Goal: Task Accomplishment & Management: Use online tool/utility

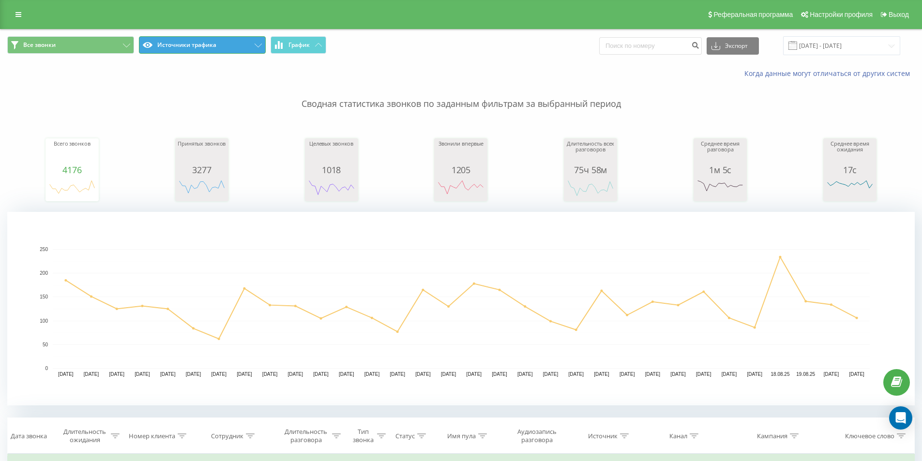
click at [210, 46] on button "Источники трафика" at bounding box center [202, 44] width 127 height 17
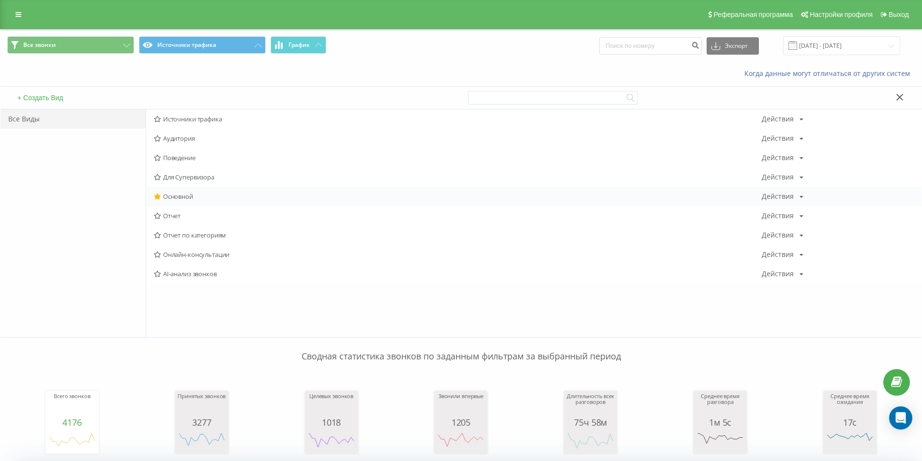
click at [190, 190] on div "Основной Действия Редактировать Копировать Удалить По умолчанию Поделиться" at bounding box center [534, 196] width 776 height 19
click at [179, 195] on span "Основной" at bounding box center [458, 196] width 608 height 7
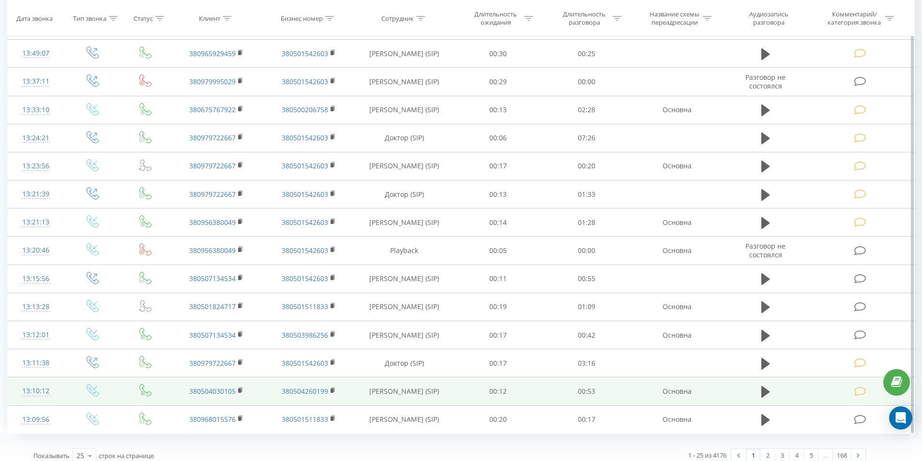
scroll to position [754, 0]
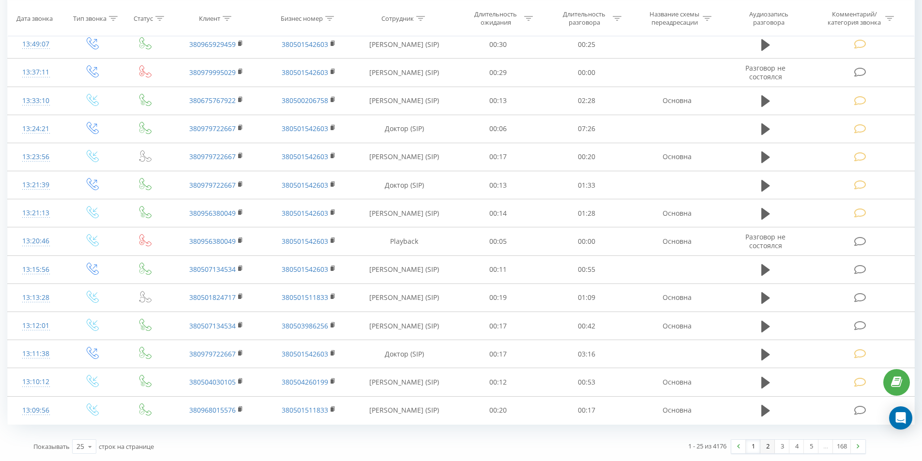
click at [771, 448] on link "2" at bounding box center [768, 447] width 15 height 14
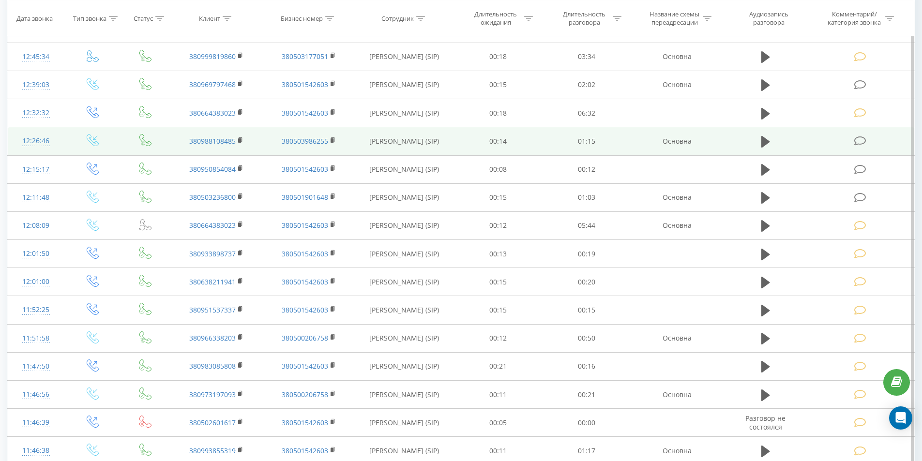
scroll to position [609, 0]
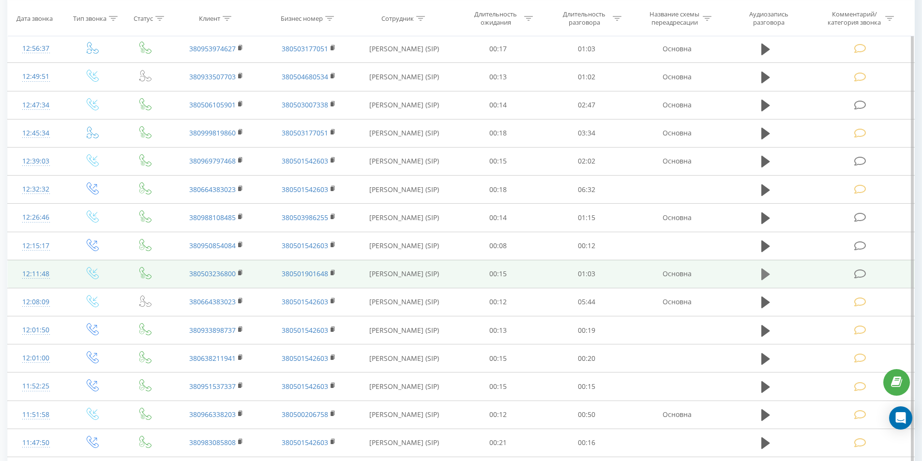
click at [763, 277] on icon at bounding box center [766, 275] width 9 height 12
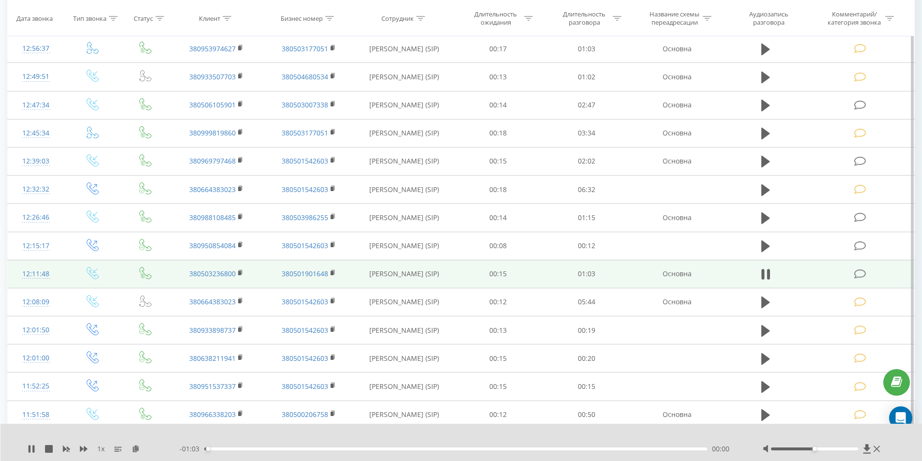
click at [302, 450] on div "00:00" at bounding box center [455, 449] width 503 height 3
click at [766, 274] on icon at bounding box center [766, 275] width 9 height 14
click at [855, 276] on icon at bounding box center [860, 274] width 12 height 10
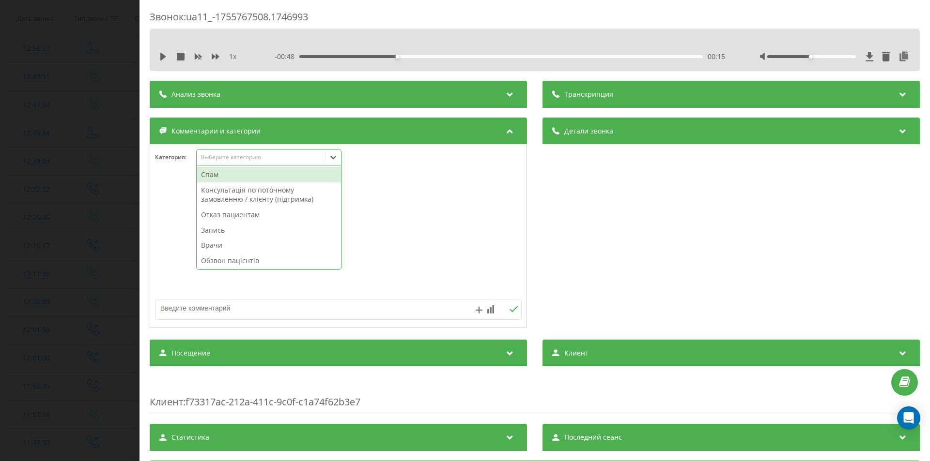
click at [244, 153] on div "Выберите категорию" at bounding box center [260, 157] width 121 height 8
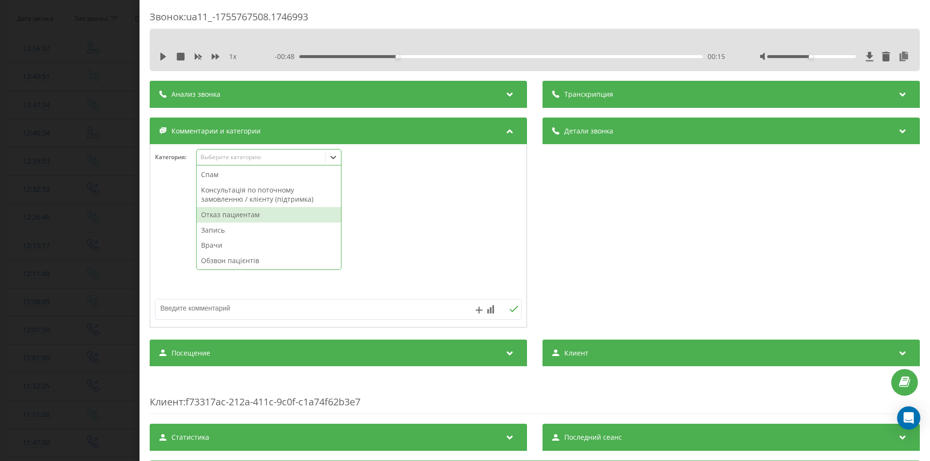
click at [223, 220] on div "Отказ пациентам" at bounding box center [269, 214] width 144 height 15
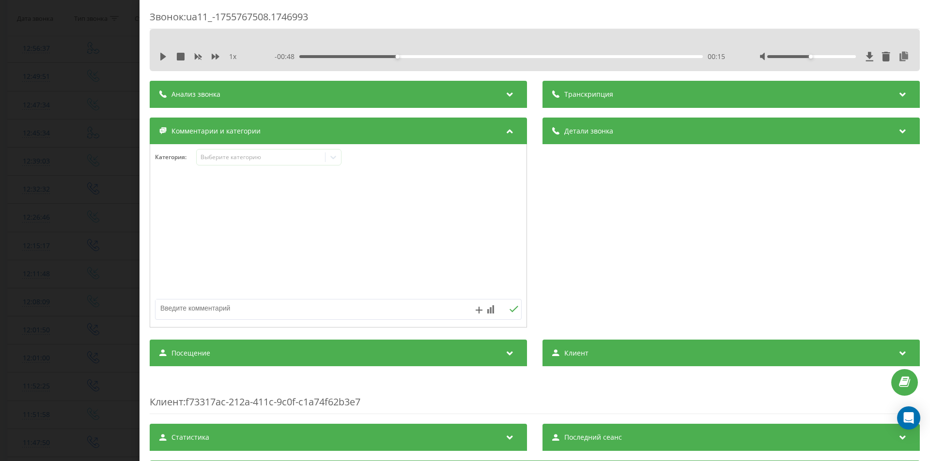
click at [223, 305] on textarea at bounding box center [301, 308] width 292 height 17
type textarea "о"
type textarea "лор - Попович"
click at [14, 272] on div "Звонок : ua11_-1755767508.1746993 1 x - 00:48 00:15 00:15 Транскрипция Для анал…" at bounding box center [465, 230] width 930 height 461
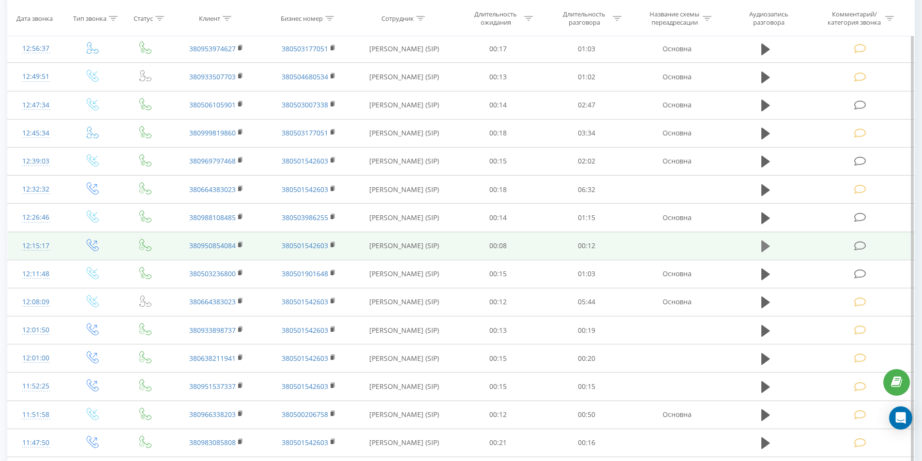
click at [764, 245] on icon at bounding box center [766, 247] width 9 height 12
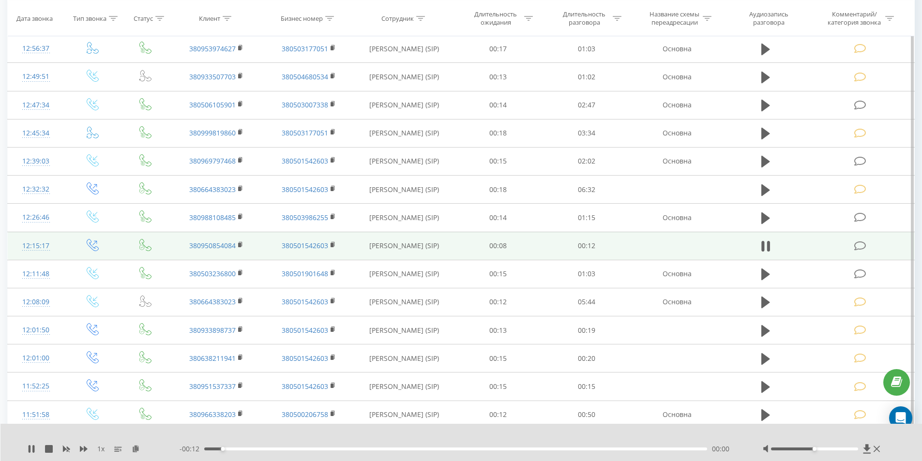
click at [307, 451] on div "- 00:12 00:00 00:00" at bounding box center [459, 449] width 559 height 10
click at [322, 447] on div "- 00:12 00:00 00:00" at bounding box center [459, 449] width 559 height 10
click at [329, 451] on div "- 00:11 00:01 00:01" at bounding box center [459, 449] width 559 height 10
click at [330, 451] on div "- 00:11 00:01 00:01" at bounding box center [459, 449] width 559 height 10
click at [332, 449] on div "00:01" at bounding box center [455, 449] width 503 height 3
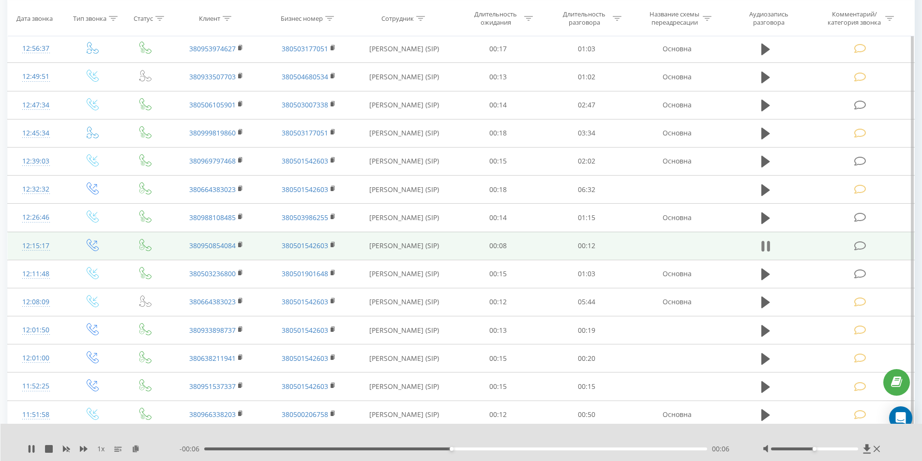
drag, startPoint x: 767, startPoint y: 245, endPoint x: 868, endPoint y: 254, distance: 101.5
click at [768, 245] on icon at bounding box center [766, 247] width 9 height 14
click at [867, 244] on span at bounding box center [861, 245] width 14 height 9
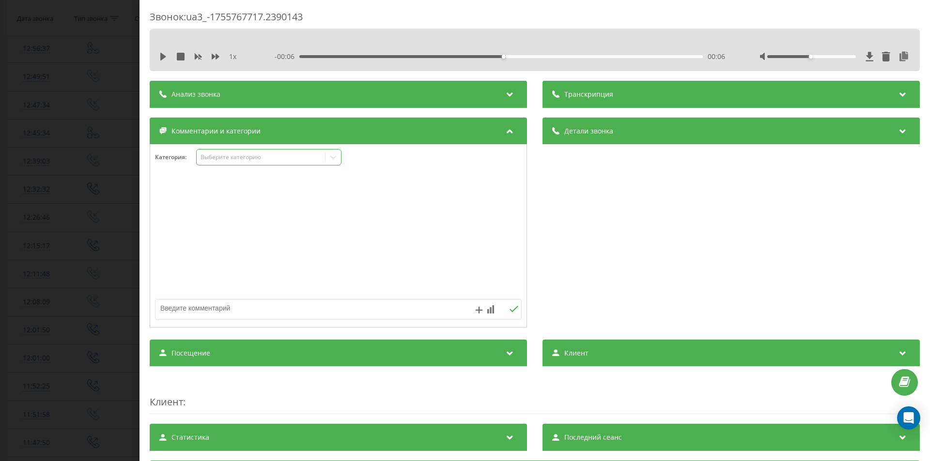
click at [234, 150] on div "Выберите категорию" at bounding box center [268, 157] width 145 height 16
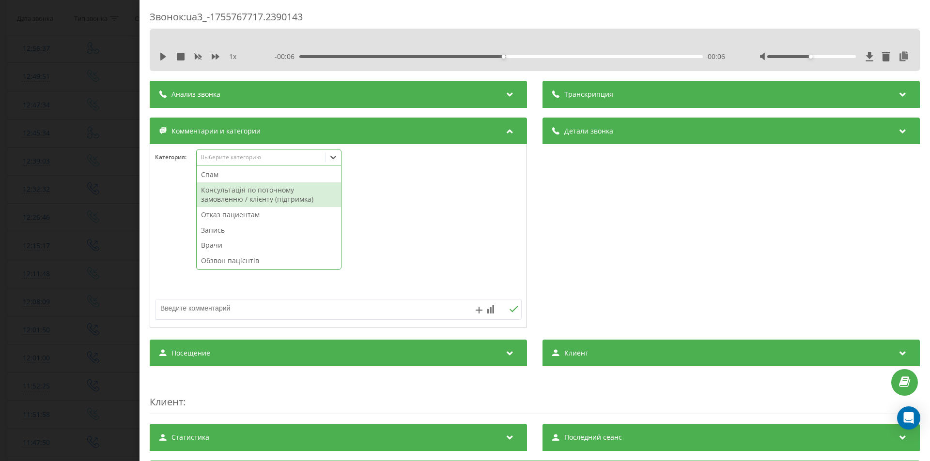
click at [232, 190] on div "Консультація по поточному замовленню / клієнту (підтримка)" at bounding box center [269, 195] width 144 height 25
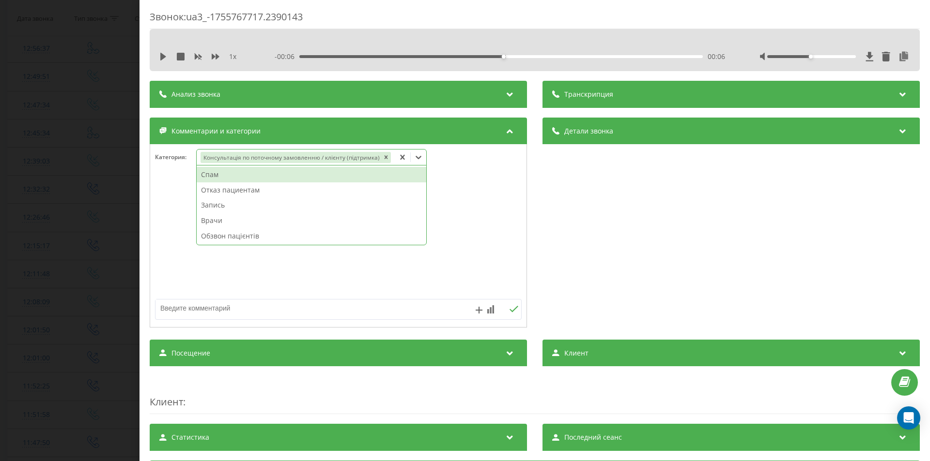
click at [1, 332] on div "Звонок : ua3_-1755767717.2390143 1 x - 00:06 00:06 00:06 Транскрипция Для анали…" at bounding box center [465, 230] width 930 height 461
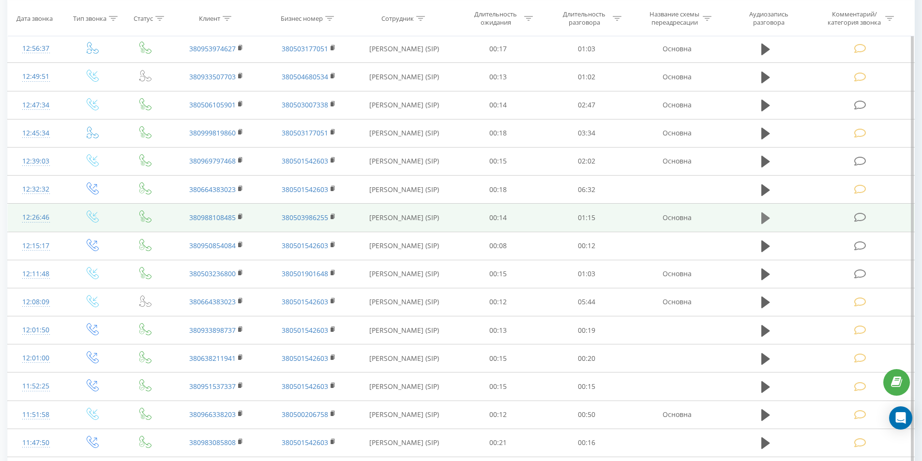
click at [767, 220] on icon at bounding box center [766, 219] width 9 height 12
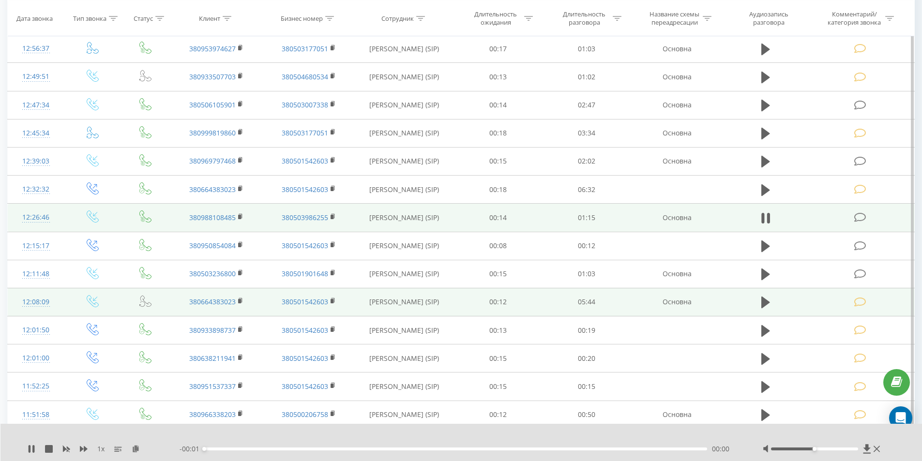
scroll to position [560, 0]
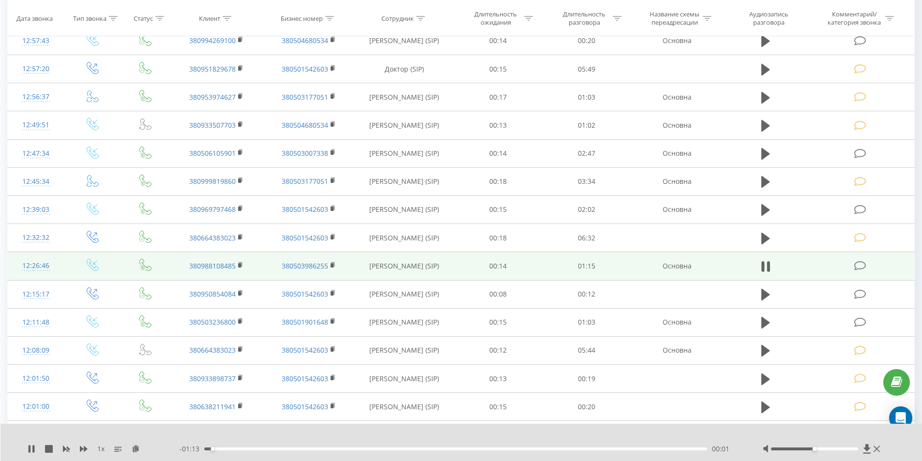
click at [297, 448] on div "00:01" at bounding box center [455, 449] width 503 height 3
click at [418, 449] on div "00:17" at bounding box center [455, 449] width 503 height 3
drag, startPoint x: 456, startPoint y: 450, endPoint x: 464, endPoint y: 451, distance: 8.2
click at [457, 450] on div "00:37" at bounding box center [455, 449] width 503 height 3
click at [512, 452] on div "- 00:37 00:38 00:38" at bounding box center [459, 449] width 559 height 10
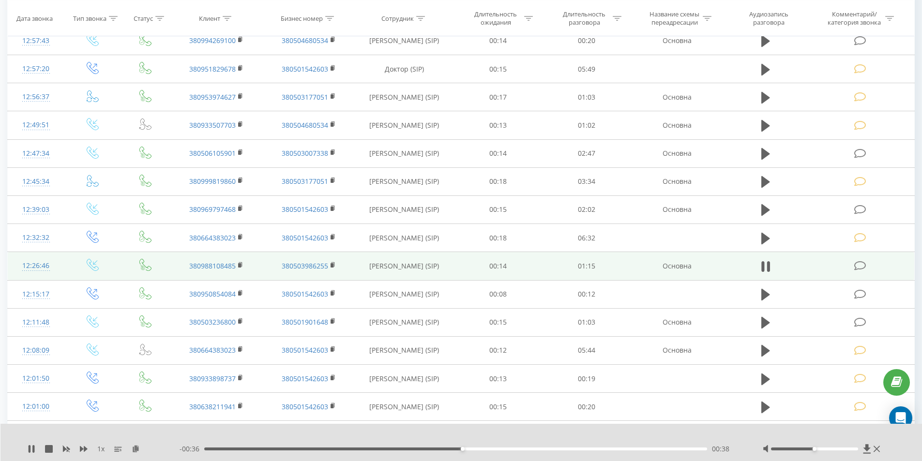
click at [531, 448] on div "00:38" at bounding box center [455, 449] width 503 height 3
click at [769, 265] on icon at bounding box center [768, 266] width 3 height 11
click at [856, 268] on icon at bounding box center [860, 266] width 12 height 10
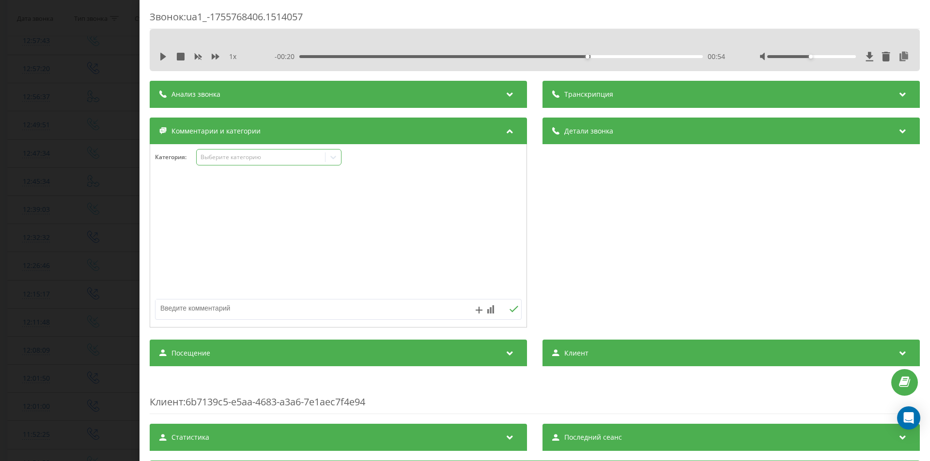
click at [221, 159] on div "Выберите категорию" at bounding box center [260, 157] width 121 height 8
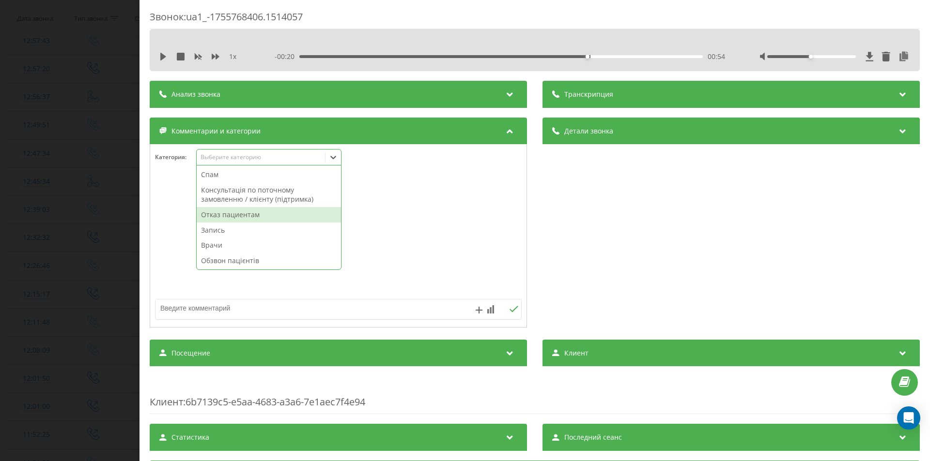
click at [231, 215] on div "Отказ пациентам" at bounding box center [269, 214] width 144 height 15
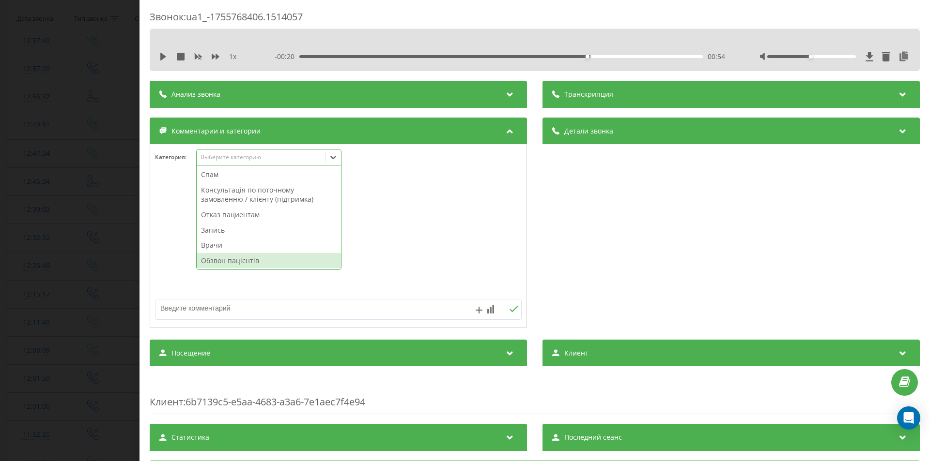
click at [213, 308] on textarea at bounding box center [301, 308] width 292 height 17
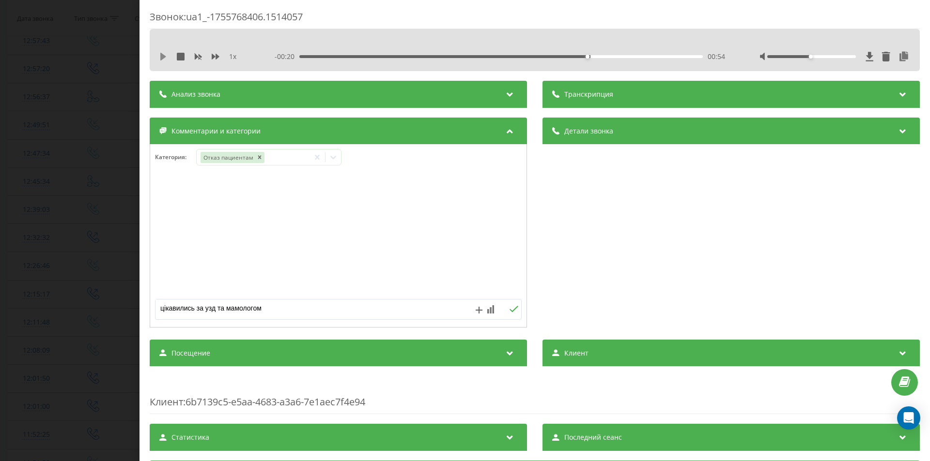
click at [165, 57] on icon at bounding box center [163, 57] width 6 height 8
click at [654, 56] on div "00:56" at bounding box center [500, 56] width 403 height 3
click at [678, 56] on div "01:08" at bounding box center [500, 56] width 403 height 3
click at [161, 55] on icon at bounding box center [161, 57] width 2 height 8
click at [353, 305] on textarea "цікавились за узд та мамологом" at bounding box center [301, 308] width 292 height 17
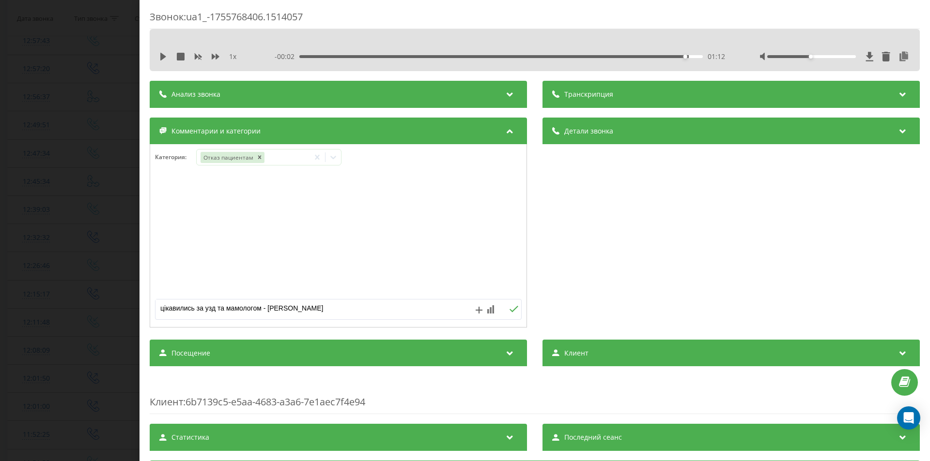
type textarea "цікавились за узд та мамологом - Попович"
click at [59, 197] on div "Звонок : ua1_-1755768406.1514057 1 x - 00:02 01:12 01:12 Транскрипция Для анали…" at bounding box center [465, 230] width 930 height 461
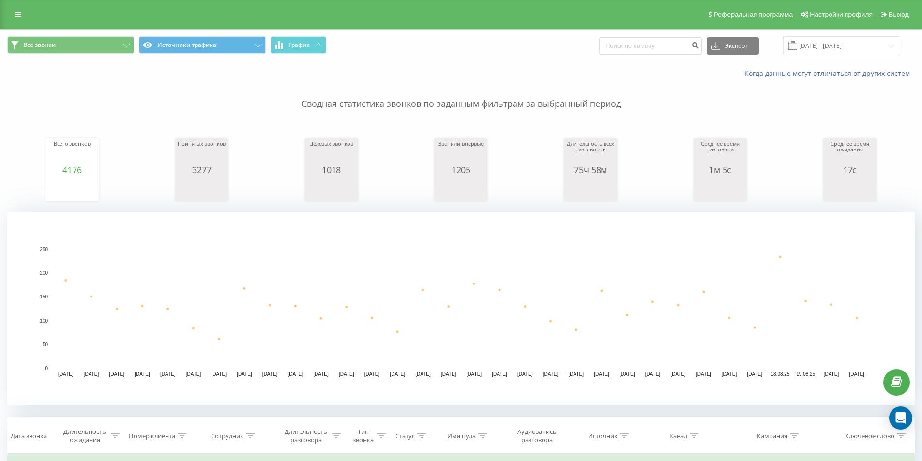
click at [211, 55] on span "Все звонки Источники трафика График" at bounding box center [230, 45] width 447 height 19
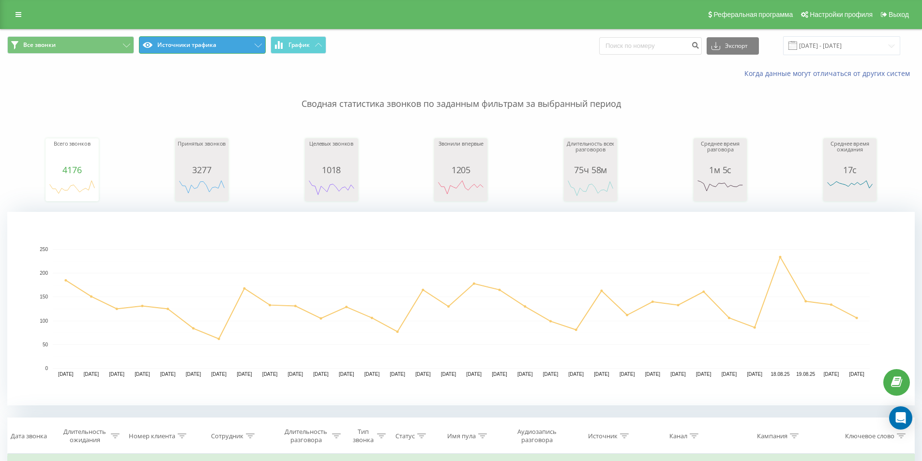
click at [204, 50] on button "Источники трафика" at bounding box center [202, 44] width 127 height 17
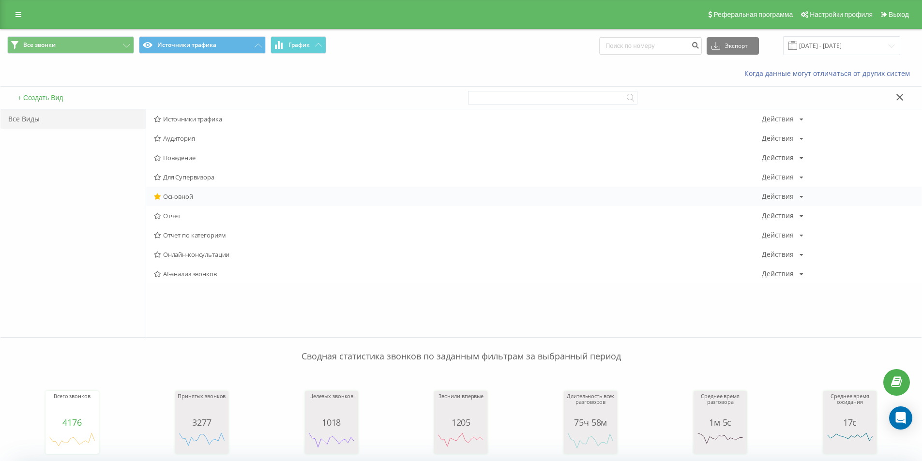
click at [188, 194] on span "Основной" at bounding box center [458, 196] width 608 height 7
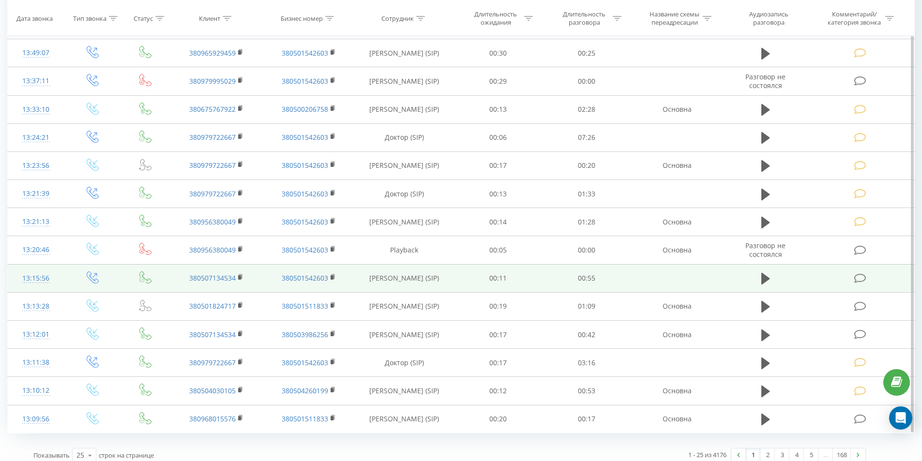
scroll to position [754, 0]
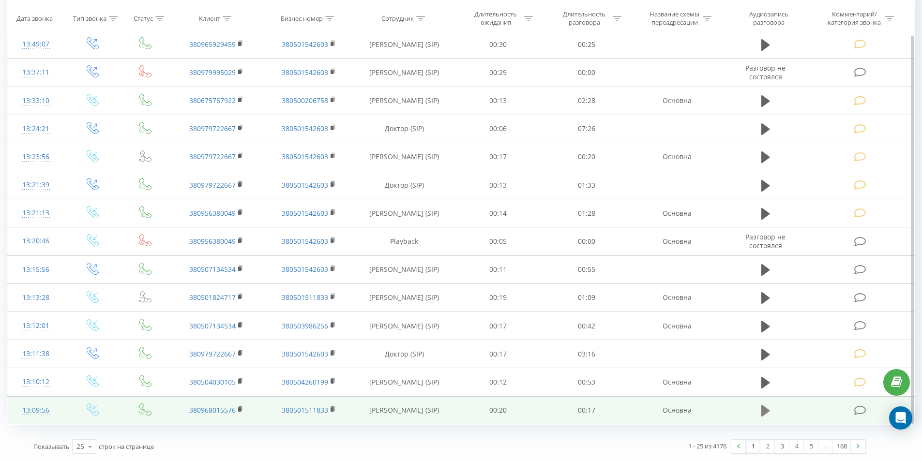
click at [767, 412] on icon at bounding box center [766, 411] width 9 height 12
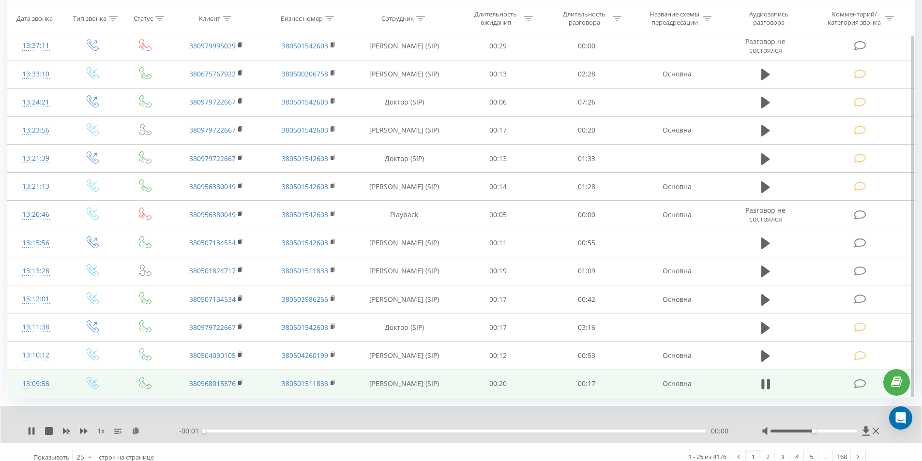
scroll to position [791, 0]
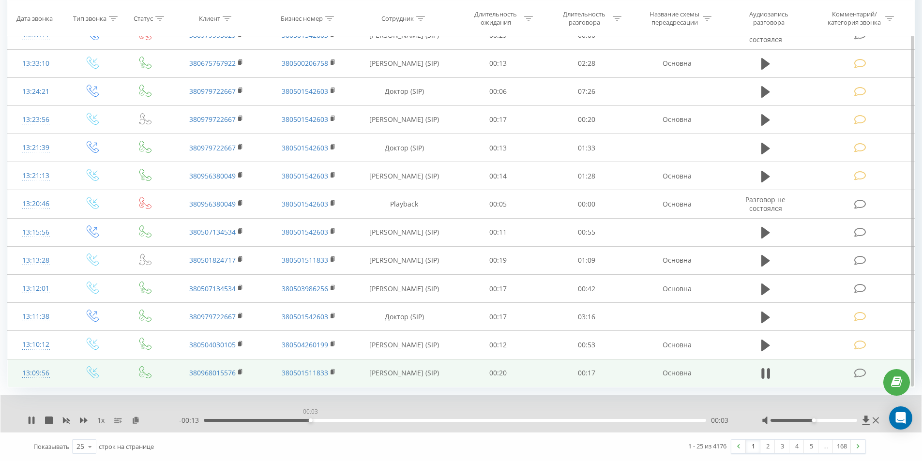
click at [310, 421] on div "00:03" at bounding box center [455, 420] width 503 height 3
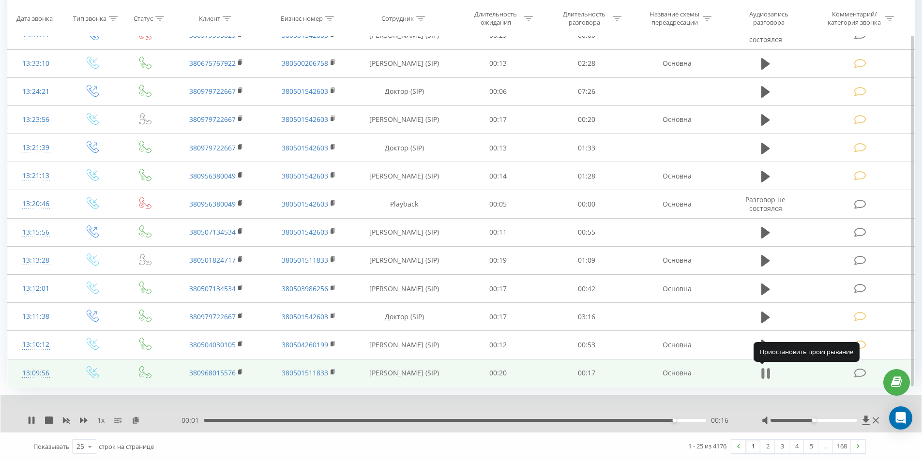
click at [764, 371] on icon at bounding box center [766, 374] width 9 height 14
click at [860, 377] on icon at bounding box center [860, 373] width 12 height 10
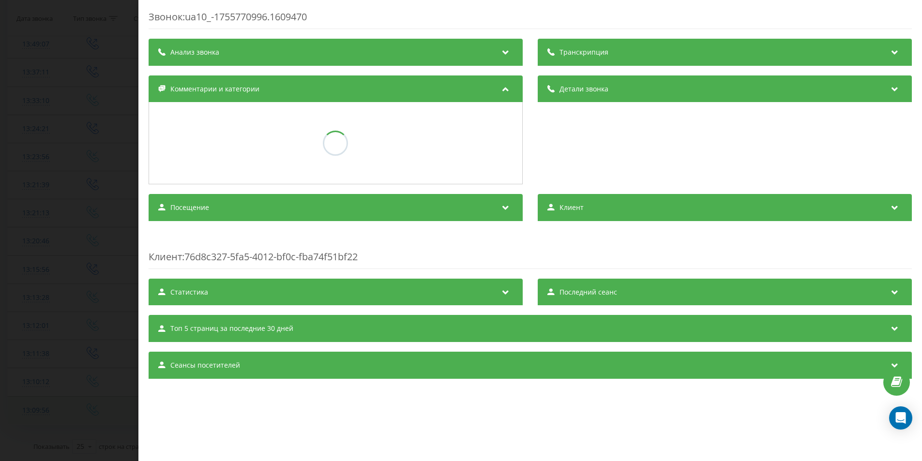
scroll to position [754, 0]
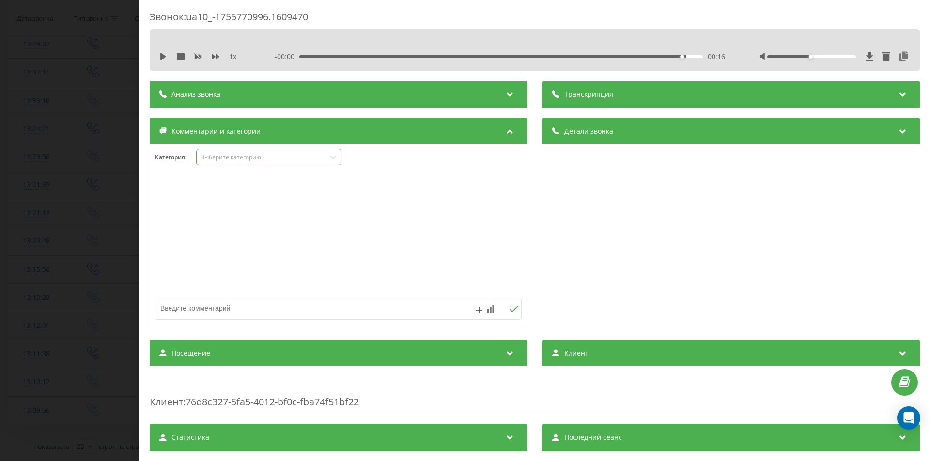
click at [211, 160] on div "Выберите категорию" at bounding box center [260, 157] width 121 height 8
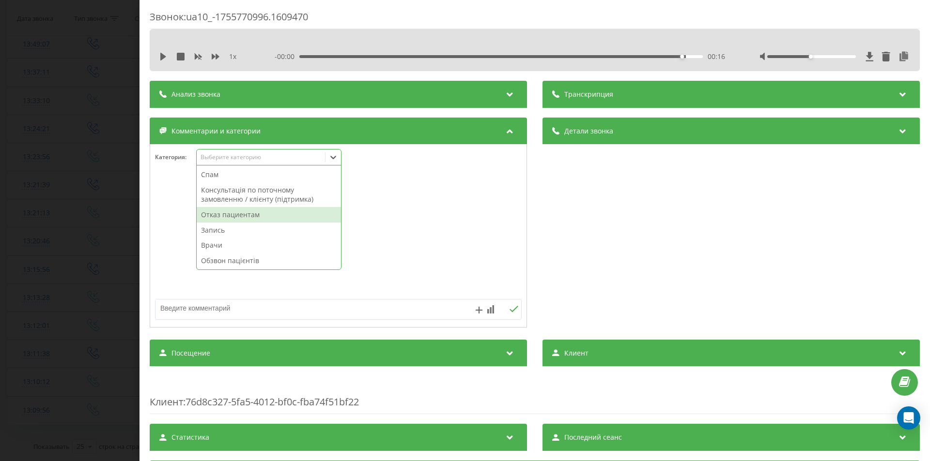
click at [210, 215] on div "Отказ пациентам" at bounding box center [269, 214] width 144 height 15
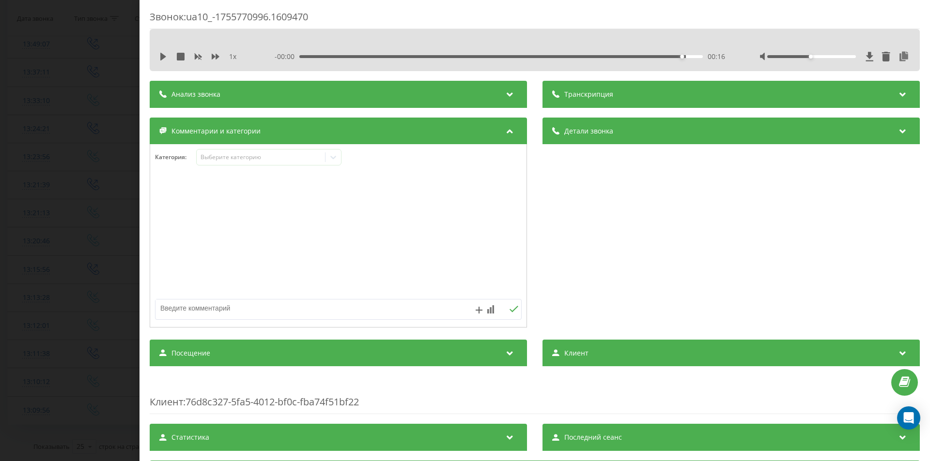
click at [231, 311] on textarea at bounding box center [301, 308] width 292 height 17
type textarea "дитячий кардіолог - Попович"
click at [15, 274] on div "Звонок : ua10_-1755770996.1609470 1 x - 00:00 00:16 00:16 Транскрипция Для анал…" at bounding box center [465, 230] width 930 height 461
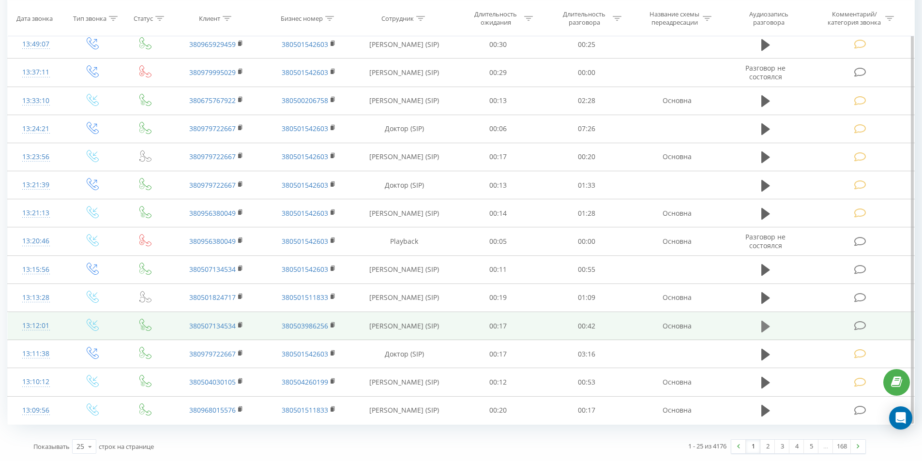
click at [762, 327] on icon at bounding box center [766, 326] width 9 height 12
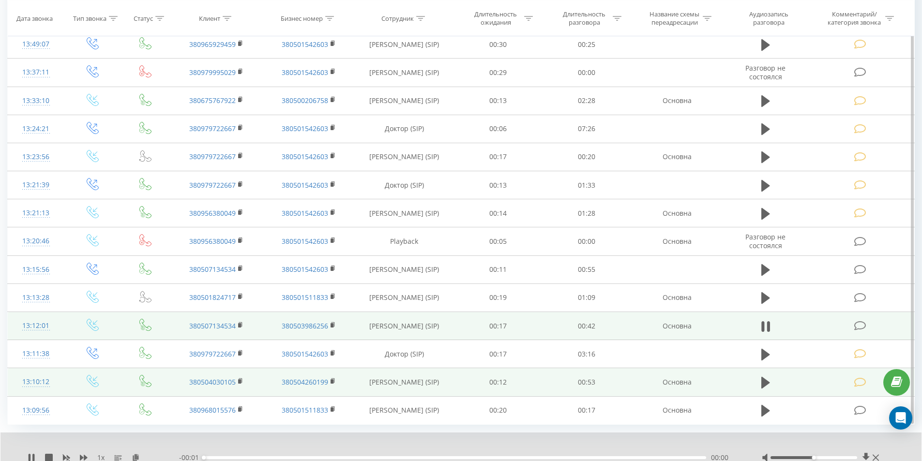
scroll to position [791, 0]
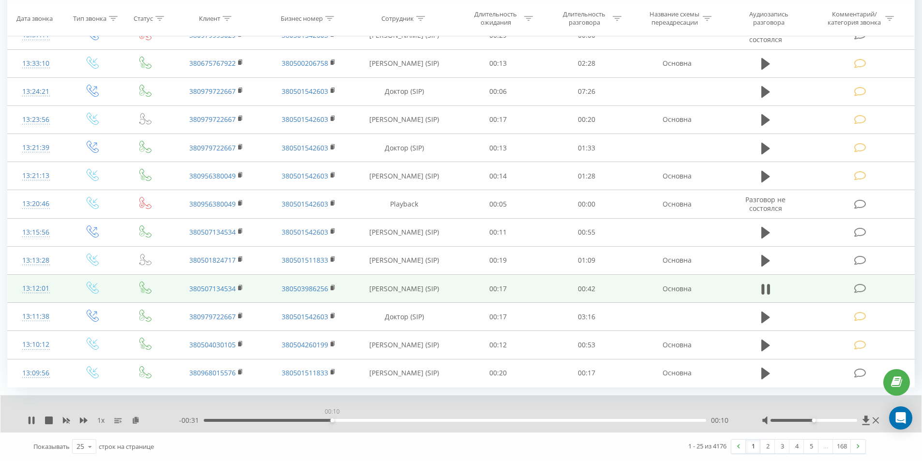
click at [332, 421] on div "00:10" at bounding box center [455, 420] width 503 height 3
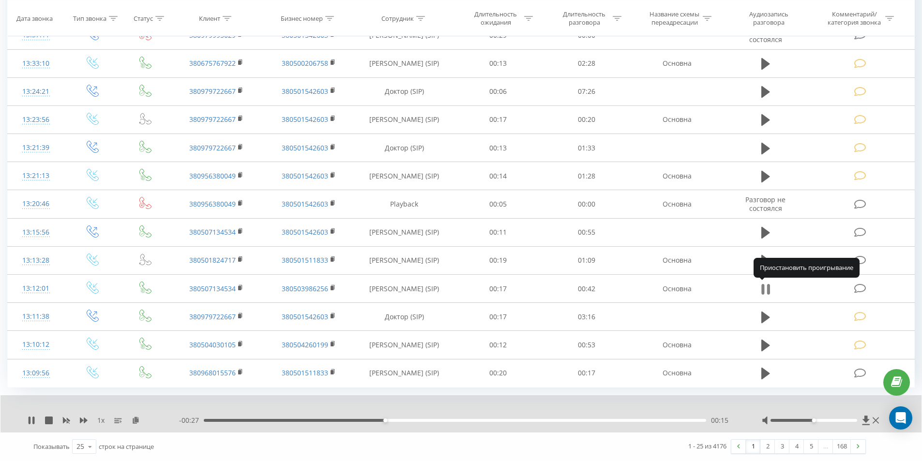
click at [763, 290] on icon at bounding box center [763, 289] width 3 height 11
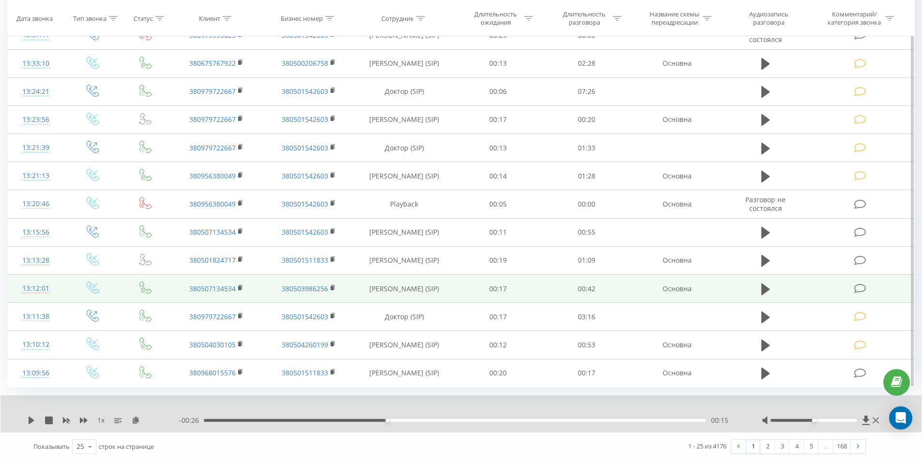
click at [862, 286] on icon at bounding box center [860, 289] width 12 height 10
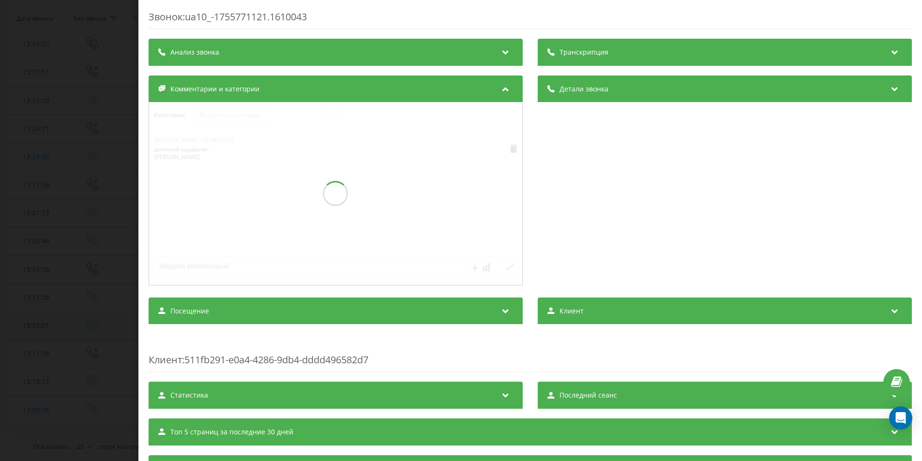
scroll to position [754, 0]
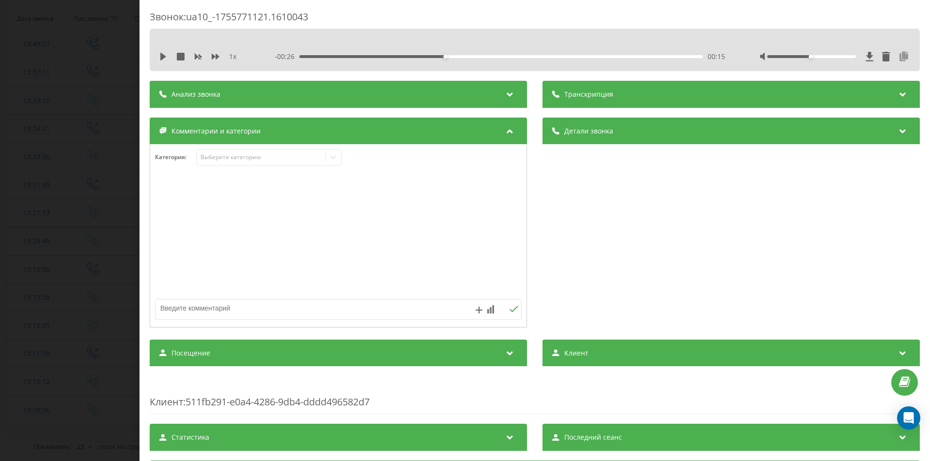
click at [898, 58] on icon at bounding box center [904, 57] width 12 height 10
click at [913, 15] on icon "close" at bounding box center [915, 15] width 7 height 8
click at [254, 307] on textarea at bounding box center [301, 308] width 292 height 17
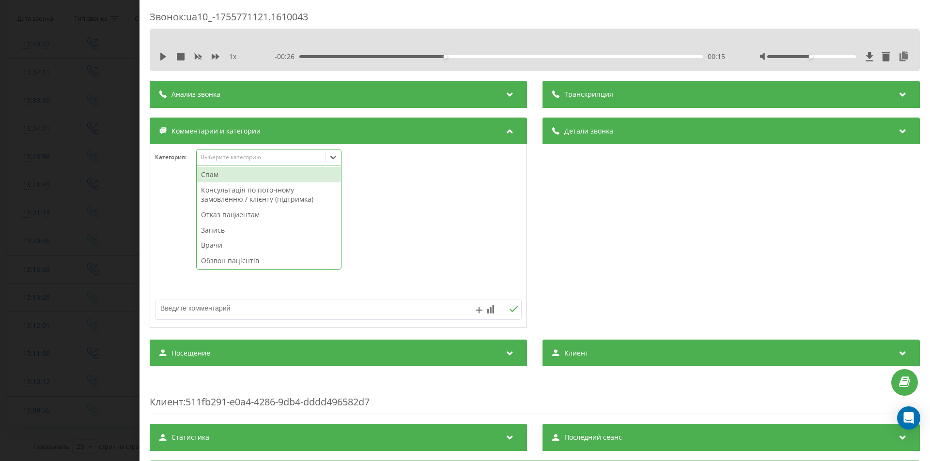
click at [235, 155] on div "Выберите категорию" at bounding box center [260, 157] width 121 height 8
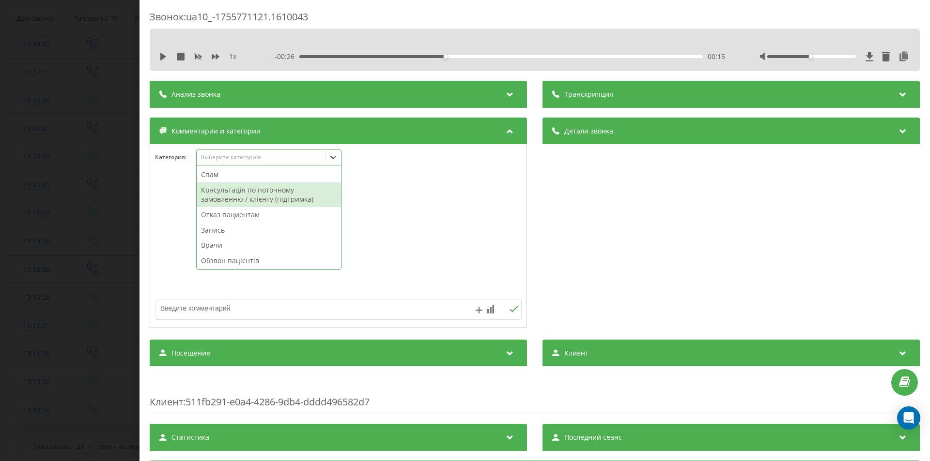
click at [218, 193] on div "Консультація по поточному замовленню / клієнту (підтримка)" at bounding box center [269, 195] width 144 height 25
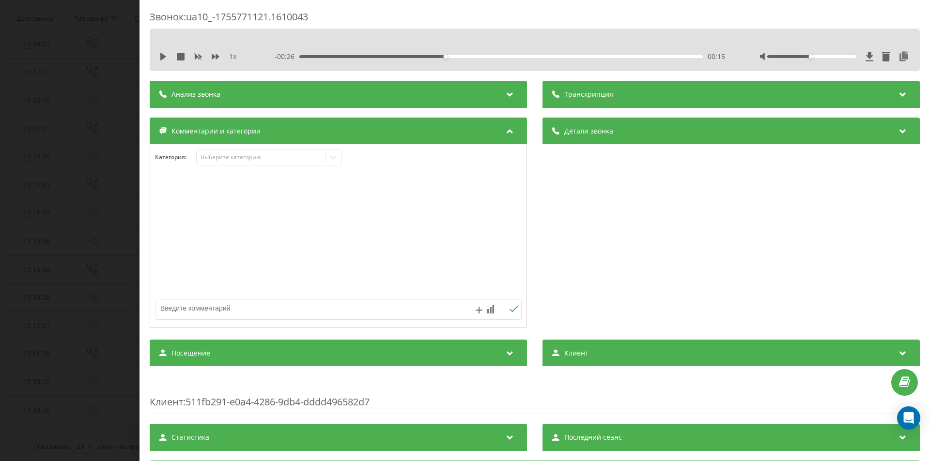
click at [48, 259] on div "Звонок : ua10_-1755771121.1610043 1 x - 00:26 00:15 00:15 Транскрипция Для анал…" at bounding box center [465, 230] width 930 height 461
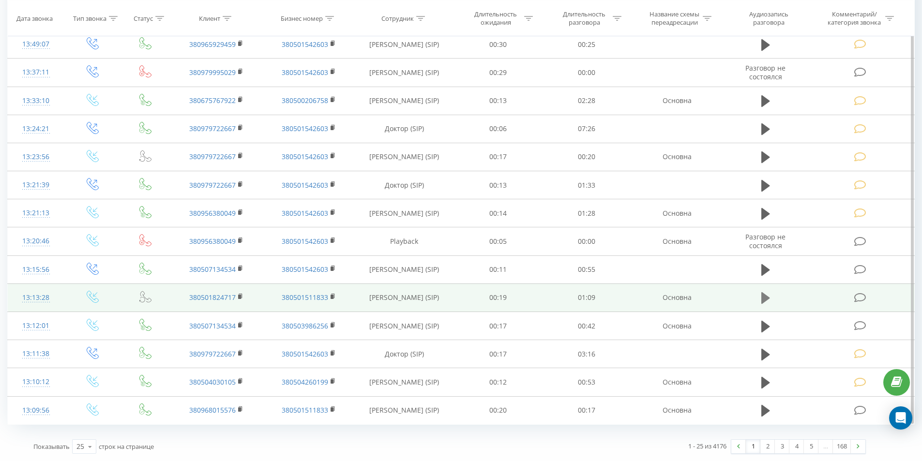
click at [760, 304] on button at bounding box center [766, 298] width 15 height 15
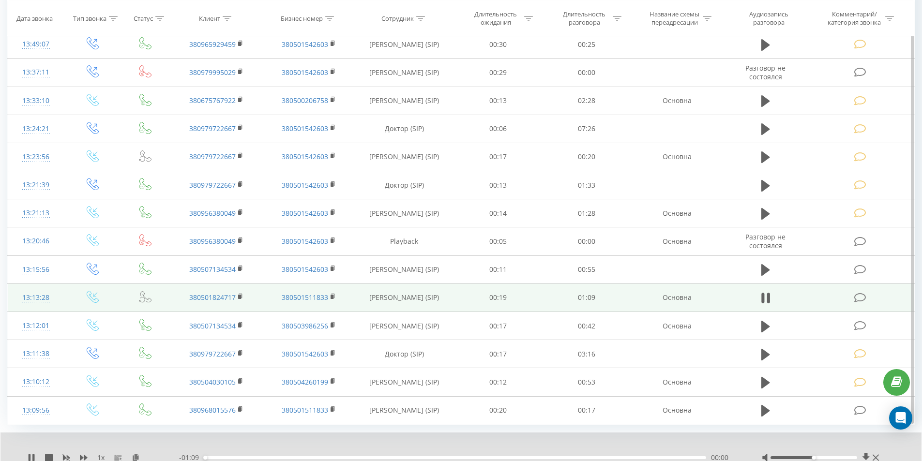
scroll to position [791, 0]
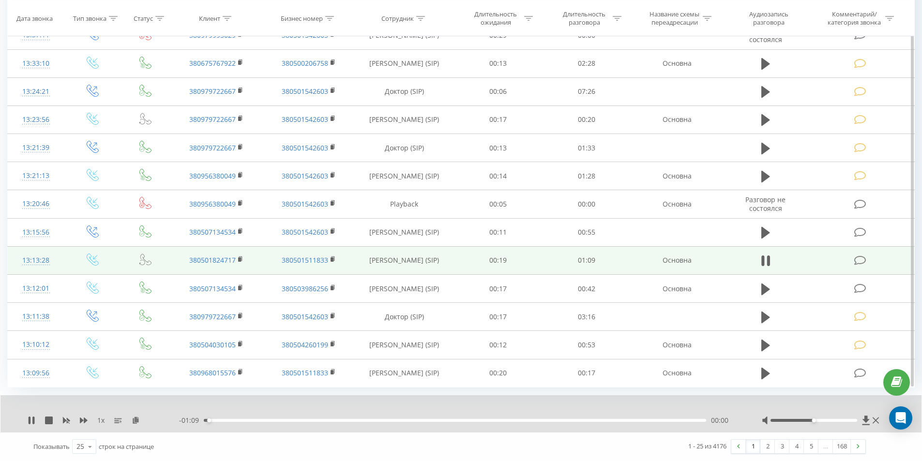
click at [323, 423] on div "- 01:09 00:00 00:00" at bounding box center [458, 421] width 559 height 10
click at [329, 422] on div "- 01:09 00:00 00:00" at bounding box center [458, 421] width 559 height 10
click at [329, 419] on div "00:01" at bounding box center [455, 420] width 503 height 3
click at [383, 420] on div "00:17" at bounding box center [455, 420] width 503 height 3
drag, startPoint x: 424, startPoint y: 419, endPoint x: 429, endPoint y: 419, distance: 5.8
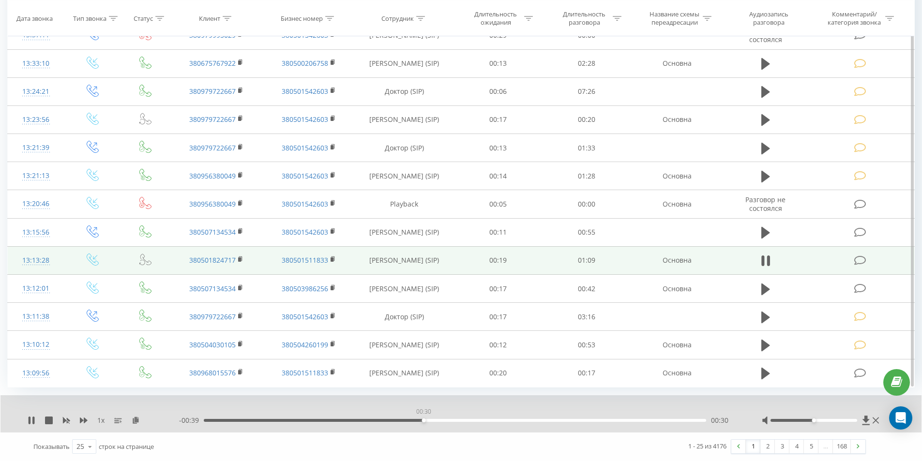
click at [425, 419] on div "00:30" at bounding box center [455, 420] width 503 height 3
click at [474, 416] on div "- 00:38 00:31 00:31" at bounding box center [458, 421] width 559 height 10
click at [771, 263] on button at bounding box center [766, 261] width 15 height 15
click at [859, 260] on icon at bounding box center [860, 261] width 12 height 10
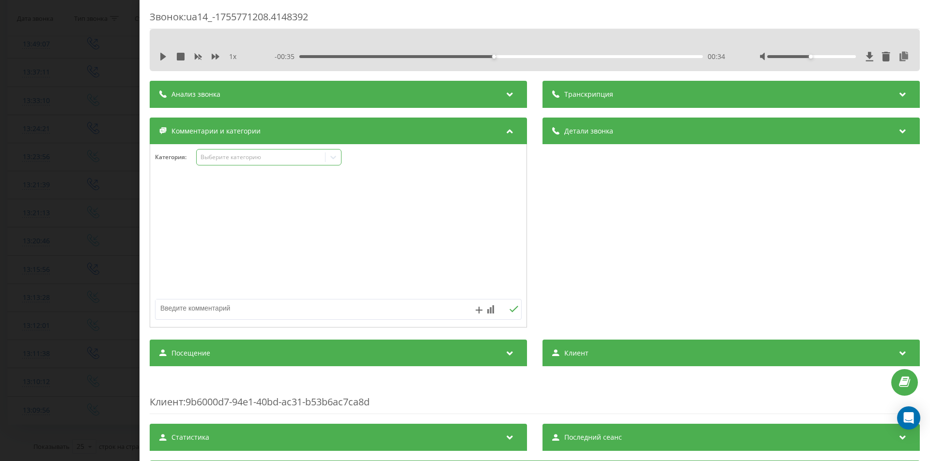
click at [249, 154] on div "Выберите категорию" at bounding box center [260, 157] width 121 height 8
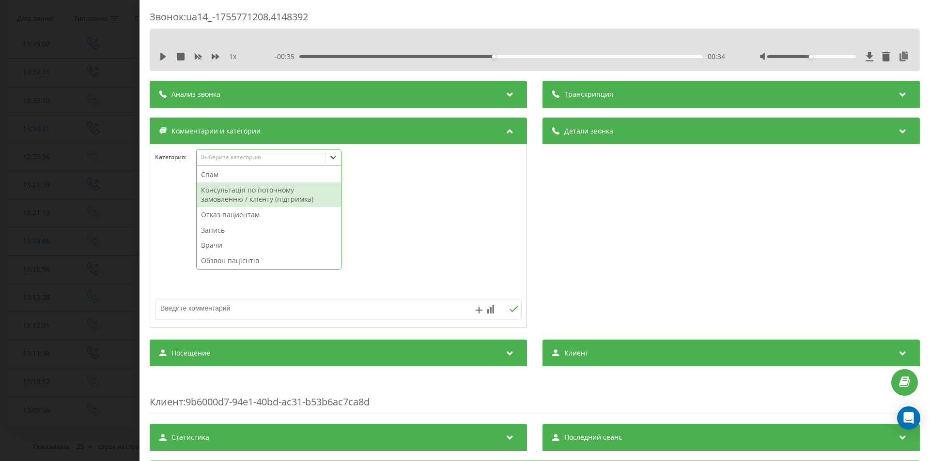
click at [246, 194] on div "Консультація по поточному замовленню / клієнту (підтримка)" at bounding box center [269, 195] width 144 height 25
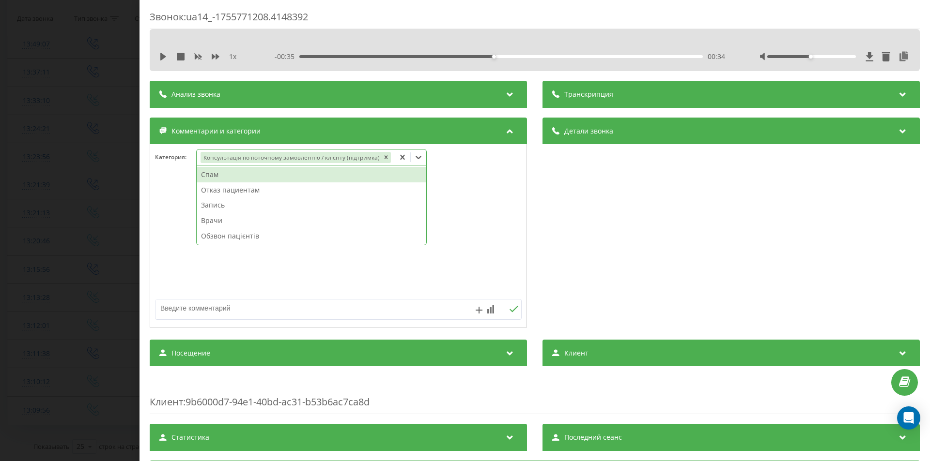
click at [64, 262] on div "Звонок : ua14_-1755771208.4148392 1 x - 00:35 00:34 00:34 Транскрипция Для анал…" at bounding box center [465, 230] width 930 height 461
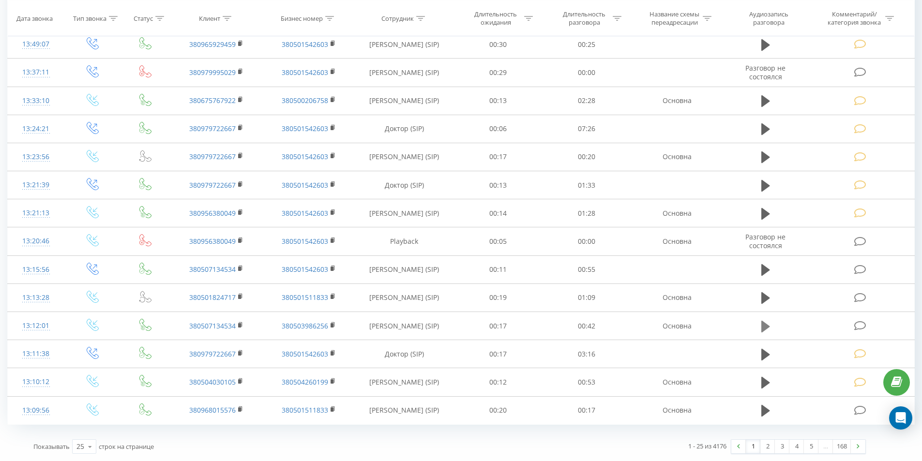
click at [768, 327] on icon at bounding box center [766, 326] width 9 height 12
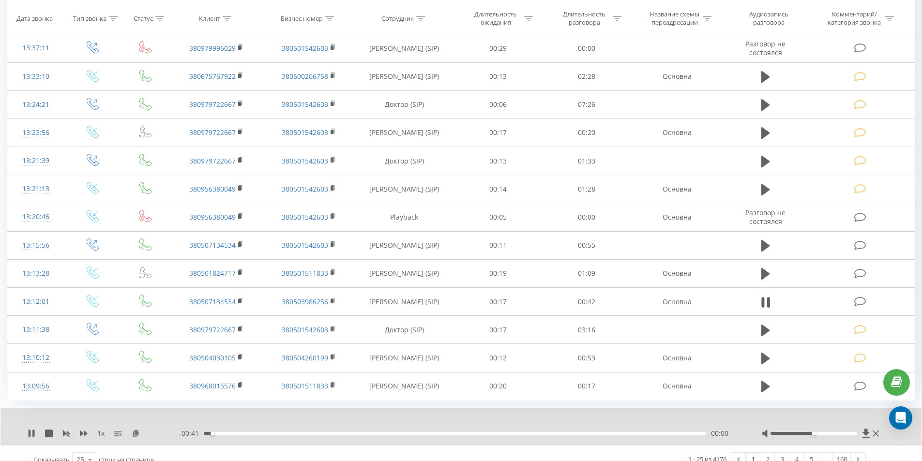
scroll to position [791, 0]
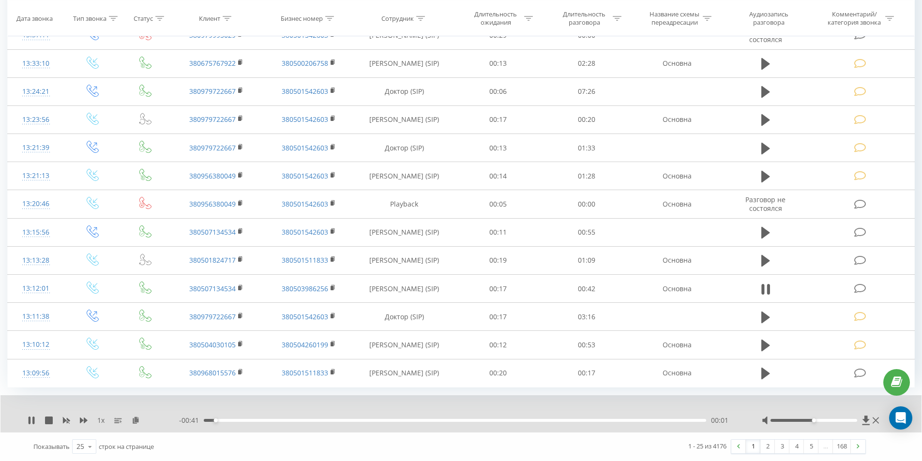
click at [330, 417] on div "- 00:41 00:01 00:01" at bounding box center [458, 421] width 559 height 10
click at [330, 421] on div "00:10" at bounding box center [455, 420] width 503 height 3
click at [767, 289] on icon at bounding box center [768, 289] width 3 height 11
click at [766, 259] on icon at bounding box center [766, 261] width 9 height 12
click at [350, 421] on div "00:20" at bounding box center [455, 420] width 503 height 3
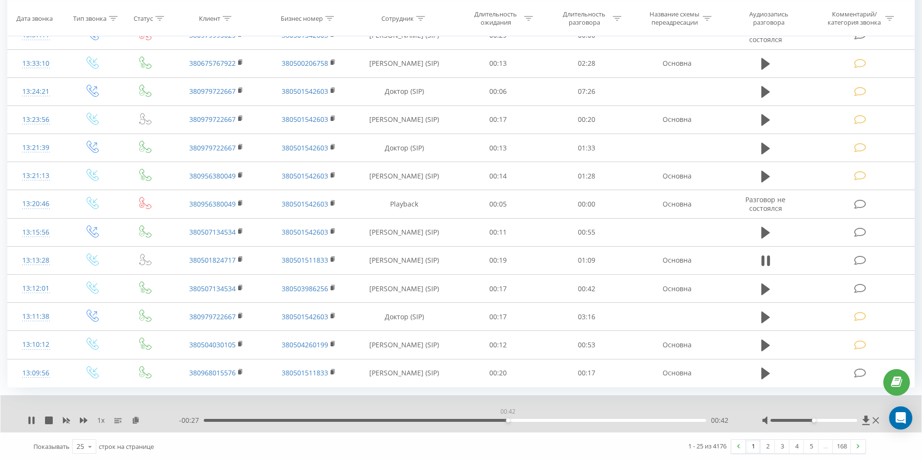
click at [508, 419] on div "00:42" at bounding box center [455, 420] width 503 height 3
click at [761, 262] on button at bounding box center [766, 261] width 15 height 15
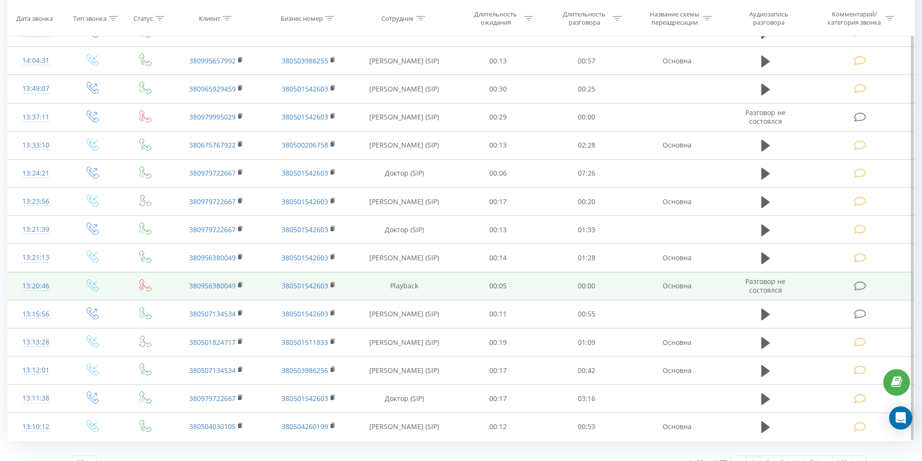
scroll to position [754, 0]
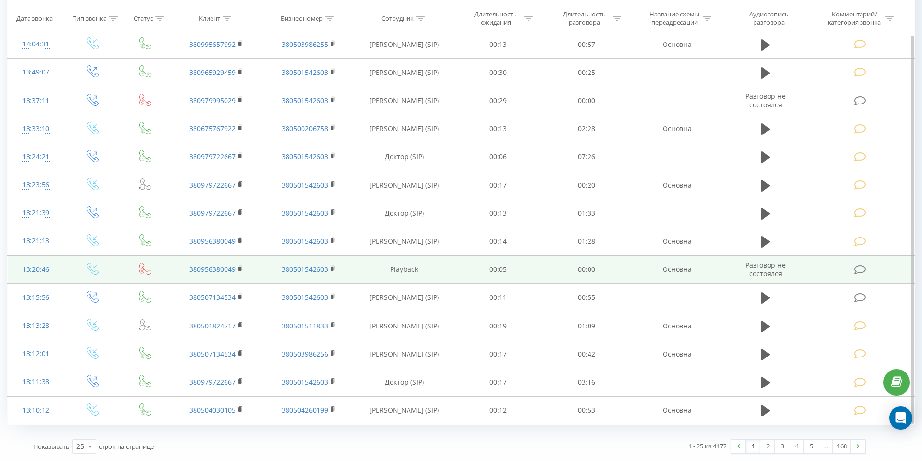
click at [866, 265] on icon at bounding box center [860, 270] width 12 height 10
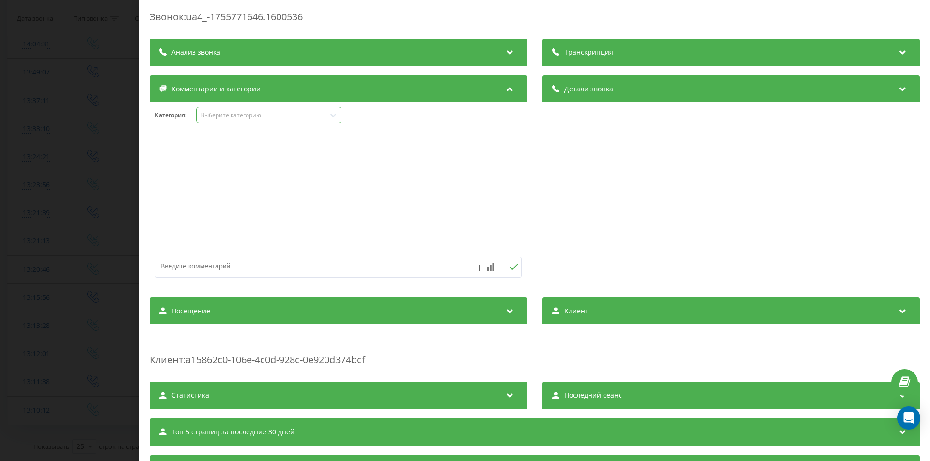
click at [229, 122] on div "Выберите категорию" at bounding box center [268, 115] width 145 height 16
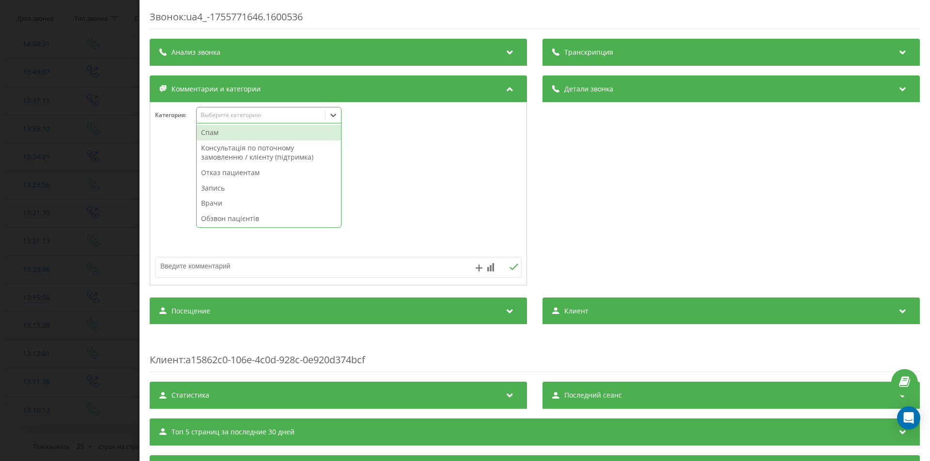
click at [227, 130] on div "Спам" at bounding box center [269, 132] width 144 height 15
click at [50, 209] on div "Звонок : ua4_-1755771646.1600536 Транскрипция Для анализа AI будущих звонков на…" at bounding box center [465, 230] width 930 height 461
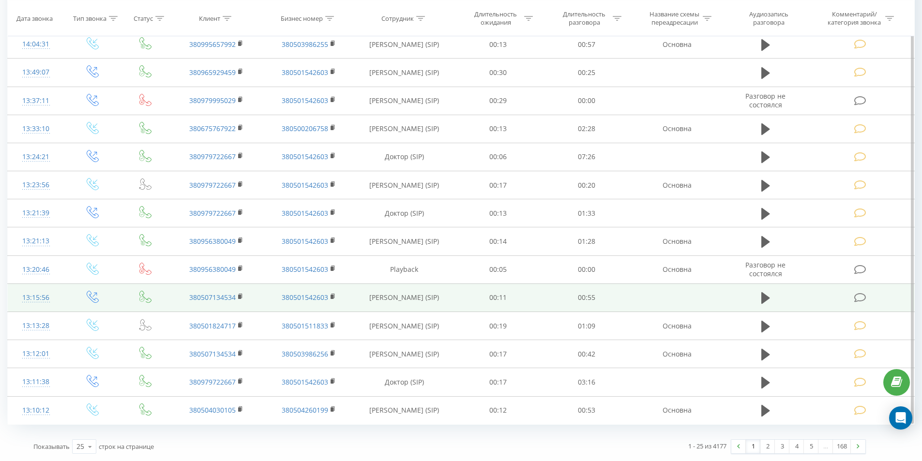
scroll to position [560, 0]
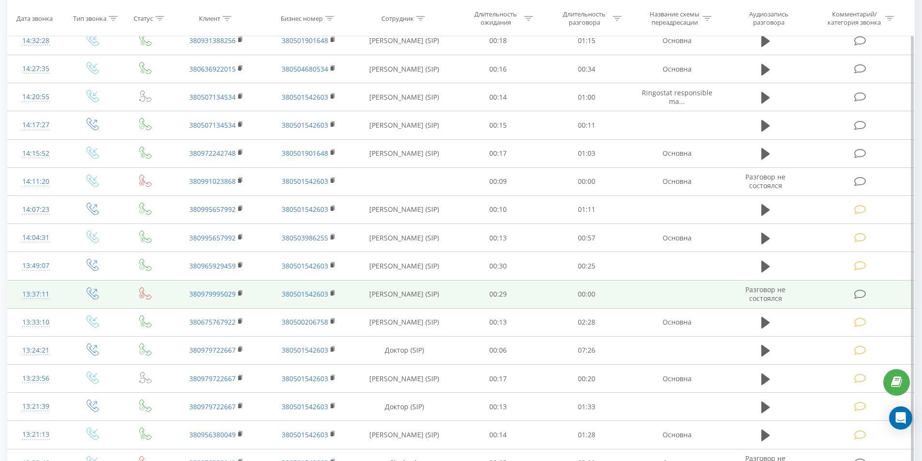
click at [865, 293] on icon at bounding box center [860, 295] width 12 height 10
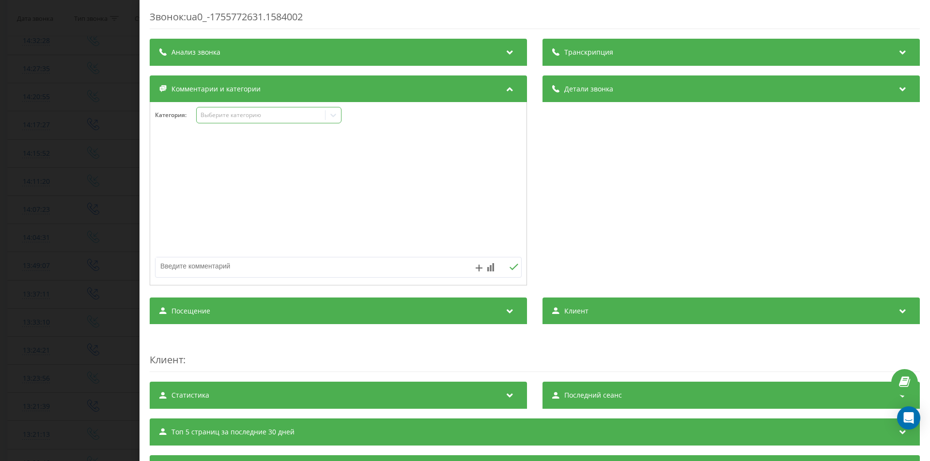
click at [221, 116] on div "Выберите категорию" at bounding box center [260, 115] width 121 height 8
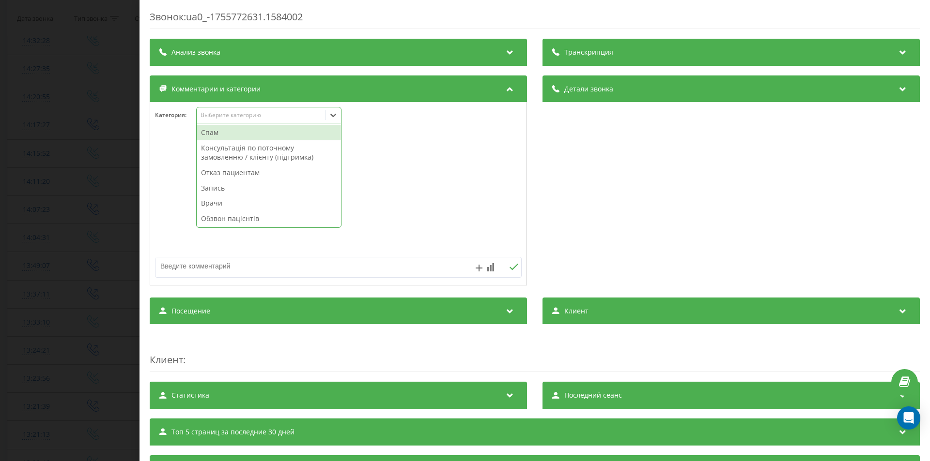
click at [216, 130] on div "Спам" at bounding box center [269, 132] width 144 height 15
click at [19, 270] on div "Звонок : ua0_-1755772631.1584002 Транскрипция Для анализа AI будущих звонков на…" at bounding box center [465, 230] width 930 height 461
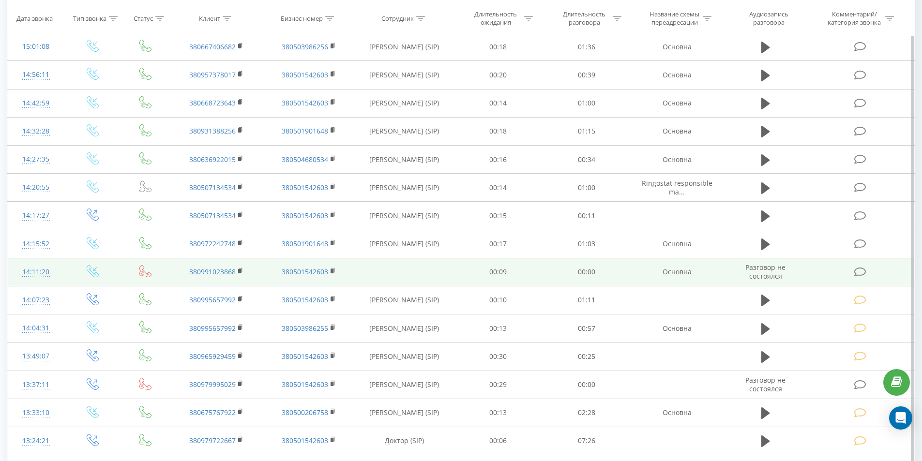
scroll to position [463, 0]
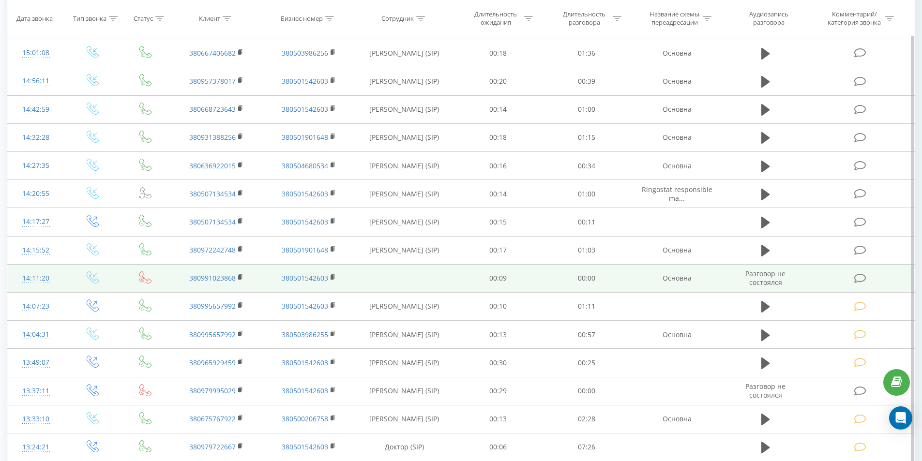
click at [859, 284] on td at bounding box center [861, 278] width 107 height 28
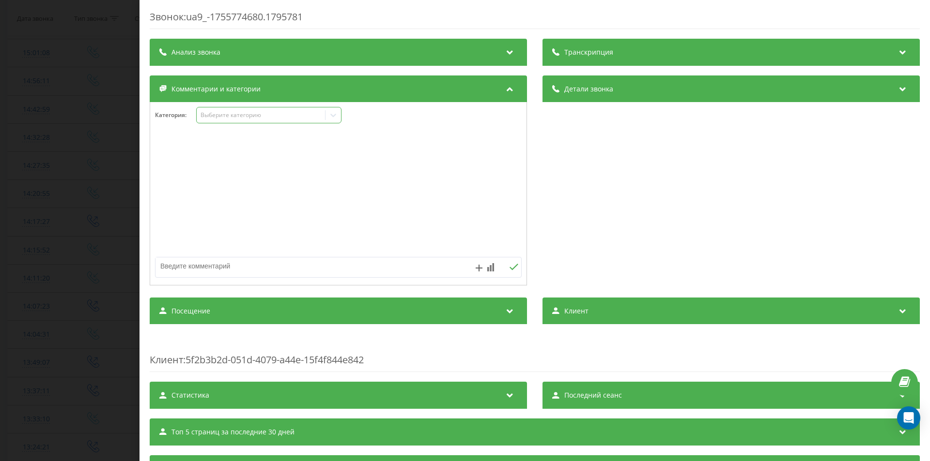
click at [223, 122] on div "Выберите категорию" at bounding box center [268, 115] width 145 height 16
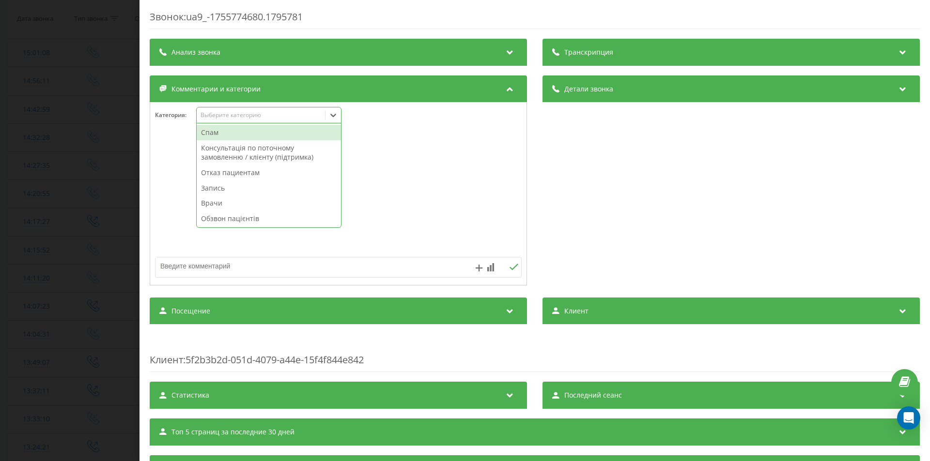
click at [214, 130] on div "Спам" at bounding box center [269, 132] width 144 height 15
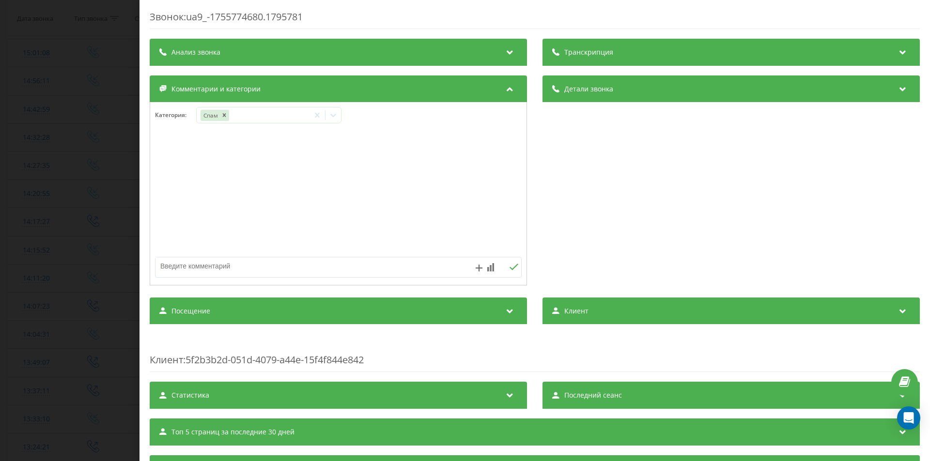
click at [14, 233] on div "Звонок : ua9_-1755774680.1795781 Транскрипция Для анализа AI будущих звонков на…" at bounding box center [465, 230] width 930 height 461
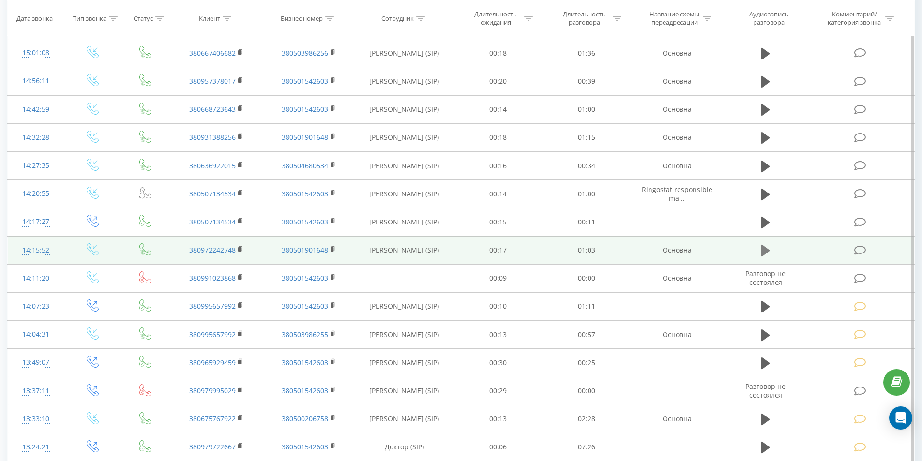
click at [770, 250] on icon at bounding box center [766, 251] width 9 height 14
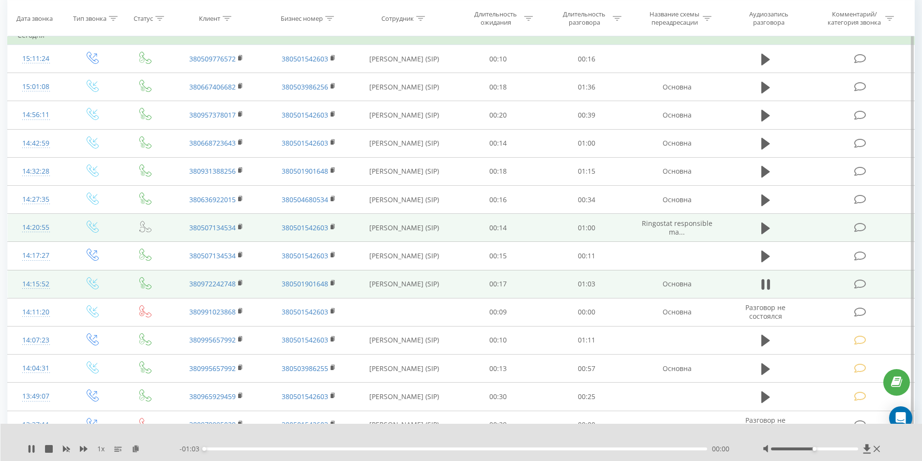
scroll to position [415, 0]
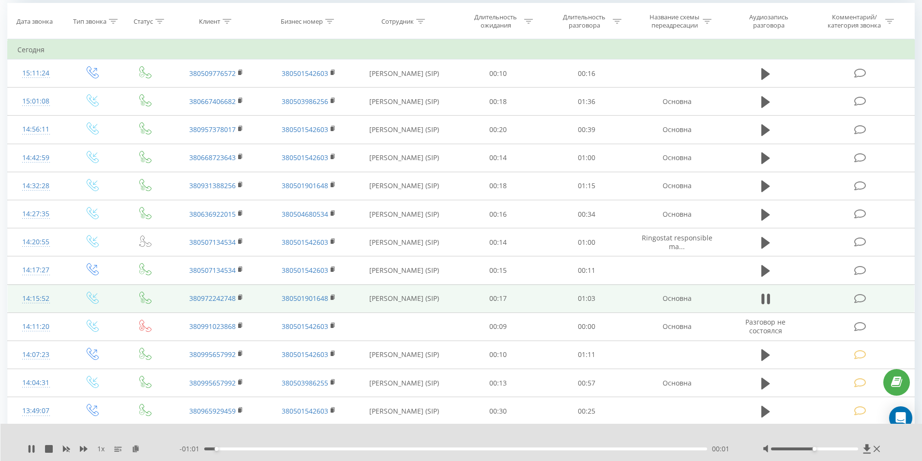
click at [324, 451] on div "- 01:01 00:01 00:01" at bounding box center [459, 449] width 559 height 10
click at [326, 449] on div "00:01" at bounding box center [455, 449] width 503 height 3
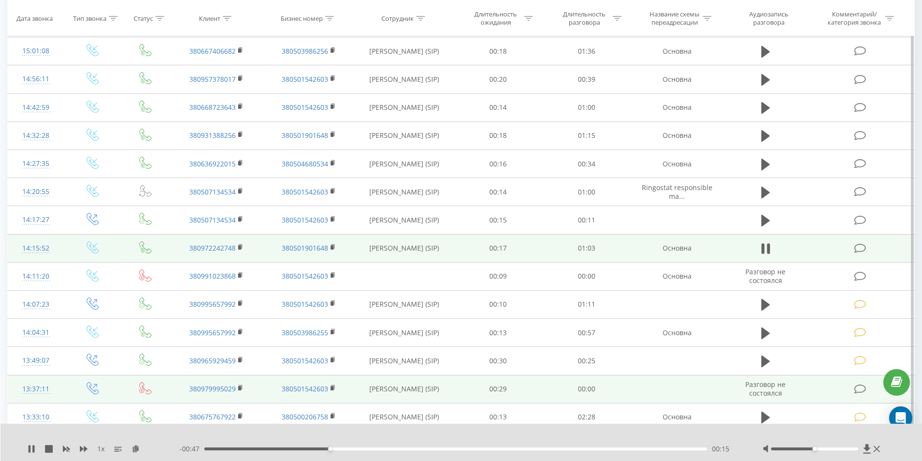
scroll to position [512, 0]
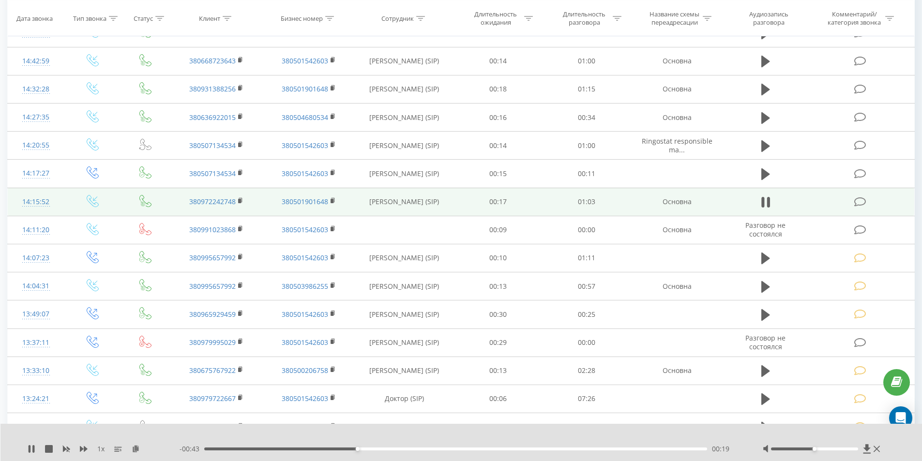
click at [513, 449] on div "00:19" at bounding box center [455, 449] width 503 height 3
click at [764, 203] on icon at bounding box center [766, 203] width 9 height 14
click at [857, 201] on icon at bounding box center [860, 202] width 12 height 10
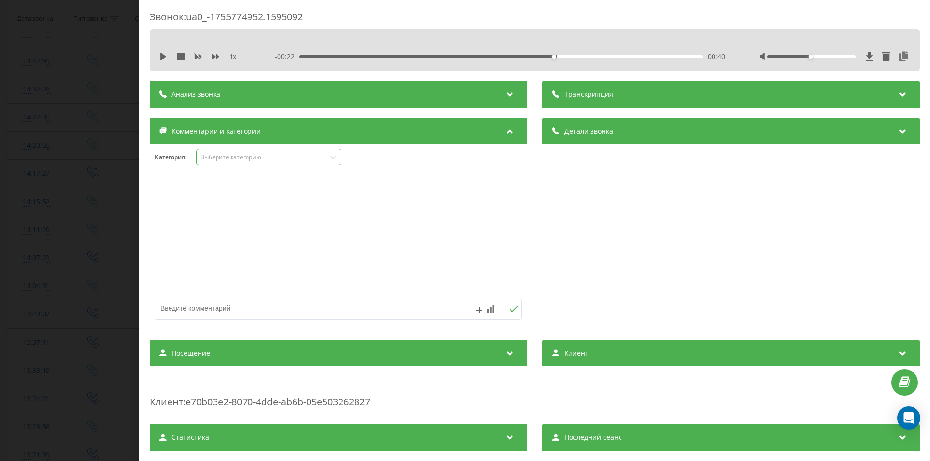
click at [240, 159] on div "Выберите категорию" at bounding box center [260, 157] width 121 height 8
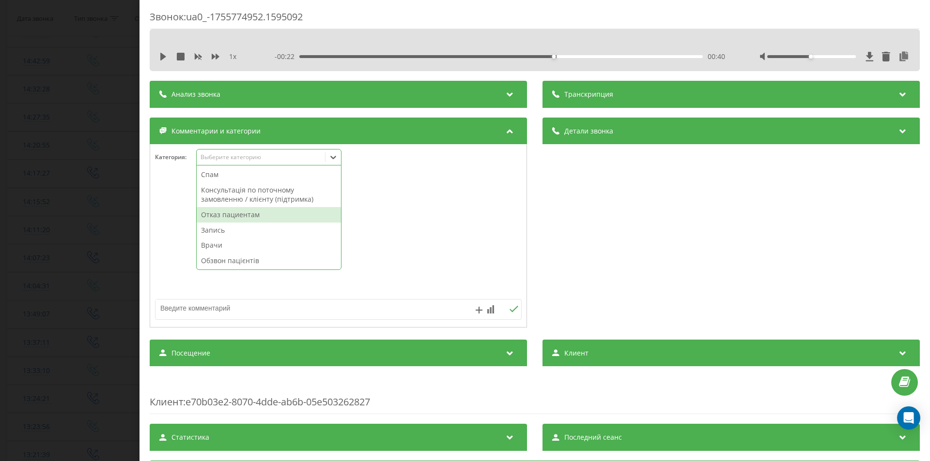
click at [236, 213] on div "Отказ пациентам" at bounding box center [269, 214] width 144 height 15
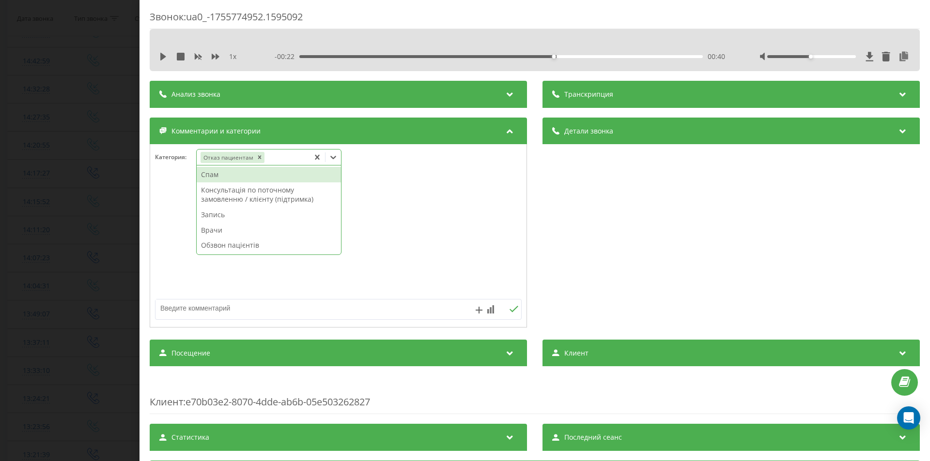
click at [220, 315] on textarea at bounding box center [301, 308] width 292 height 17
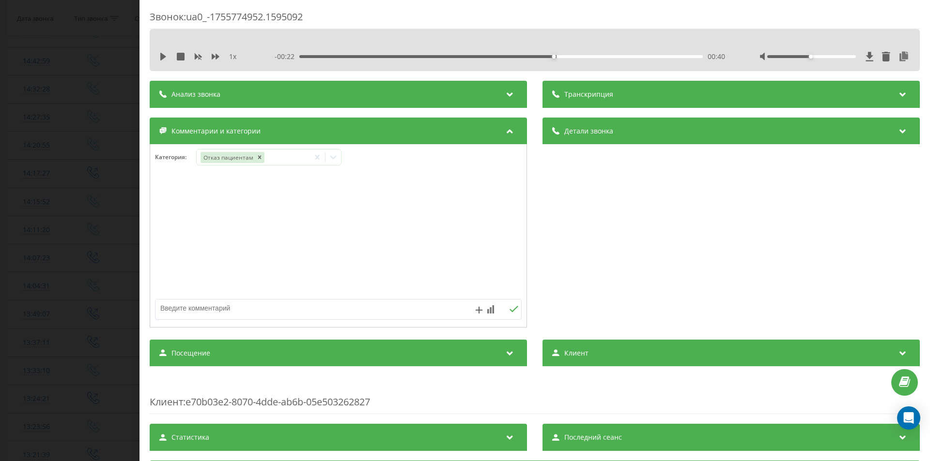
click at [212, 314] on textarea at bounding box center [301, 308] width 292 height 17
type textarea "п"
type textarea "консультація з приводу [PERSON_NAME]"
click at [15, 259] on div "Звонок : ua0_-1755774952.1595092 1 x - 00:22 00:40 00:40 Транскрипция Для анали…" at bounding box center [465, 230] width 930 height 461
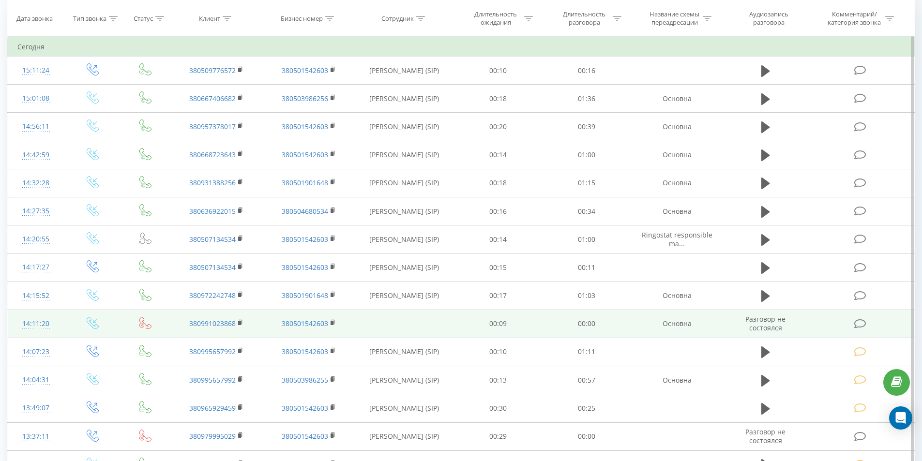
scroll to position [415, 0]
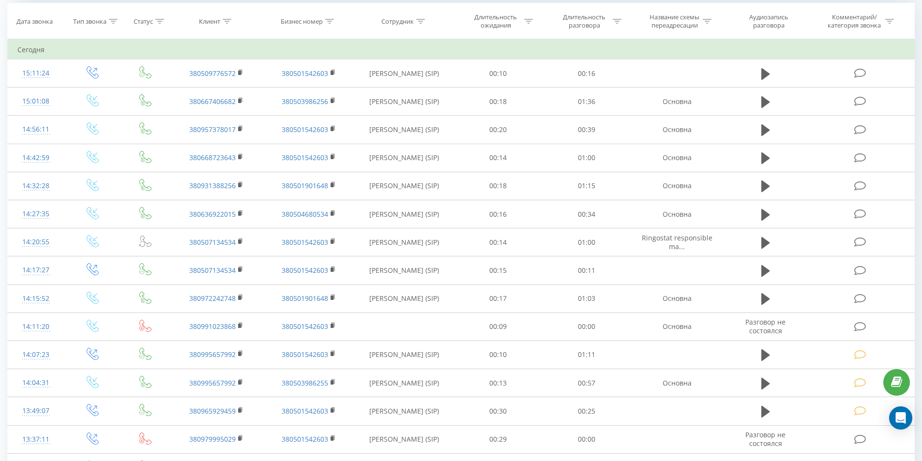
drag, startPoint x: 762, startPoint y: 271, endPoint x: 733, endPoint y: 286, distance: 32.7
click at [762, 271] on icon at bounding box center [766, 271] width 9 height 12
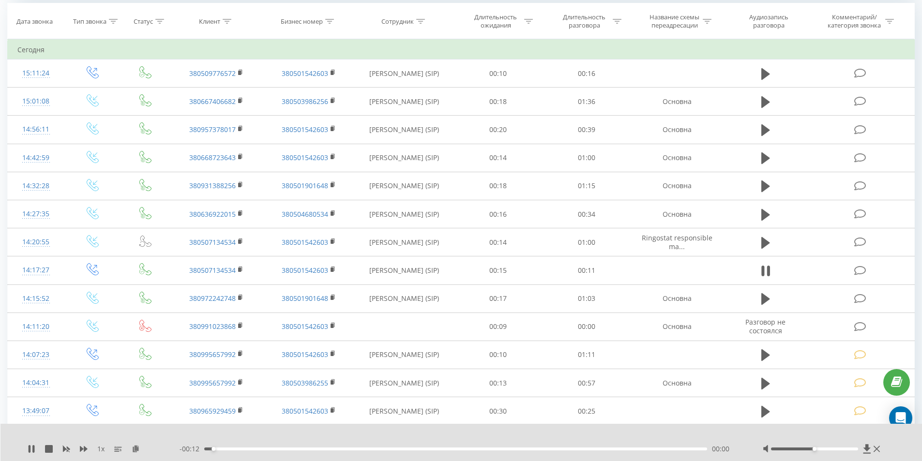
click at [366, 449] on div "00:00" at bounding box center [455, 449] width 503 height 3
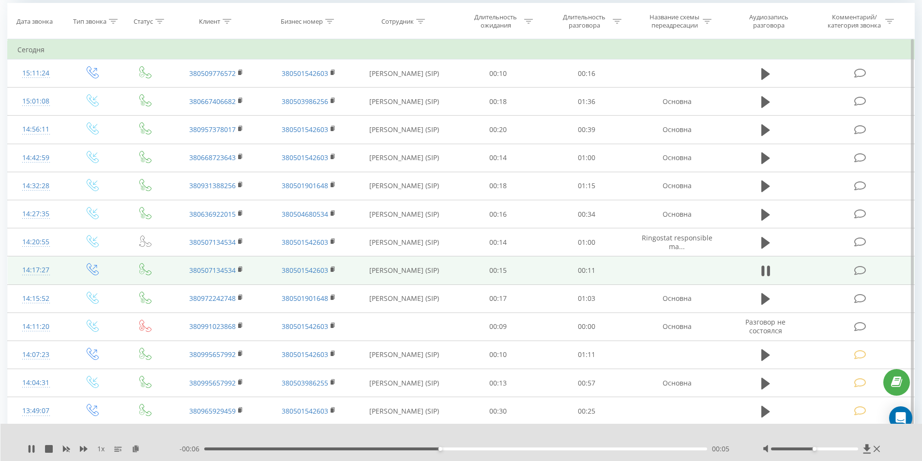
click at [756, 270] on td at bounding box center [765, 271] width 85 height 28
click at [767, 270] on icon at bounding box center [766, 271] width 9 height 14
click at [860, 270] on icon at bounding box center [860, 271] width 12 height 10
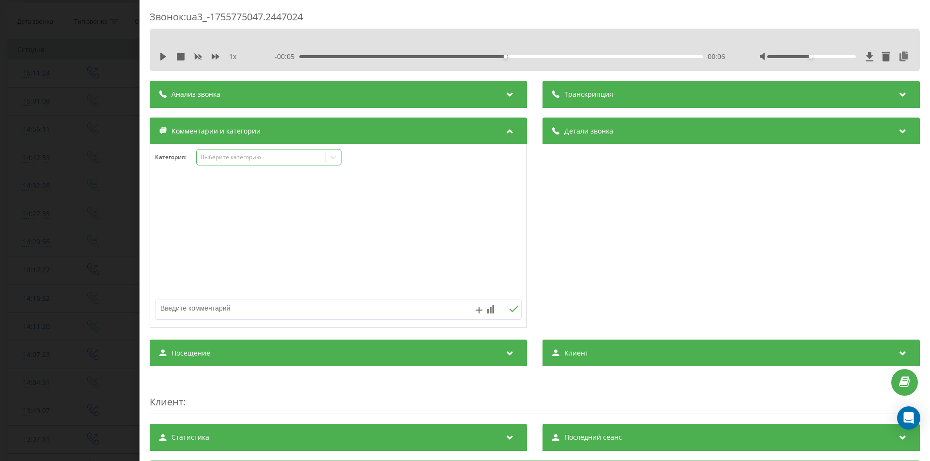
click at [220, 153] on div "Выберите категорию" at bounding box center [260, 157] width 121 height 8
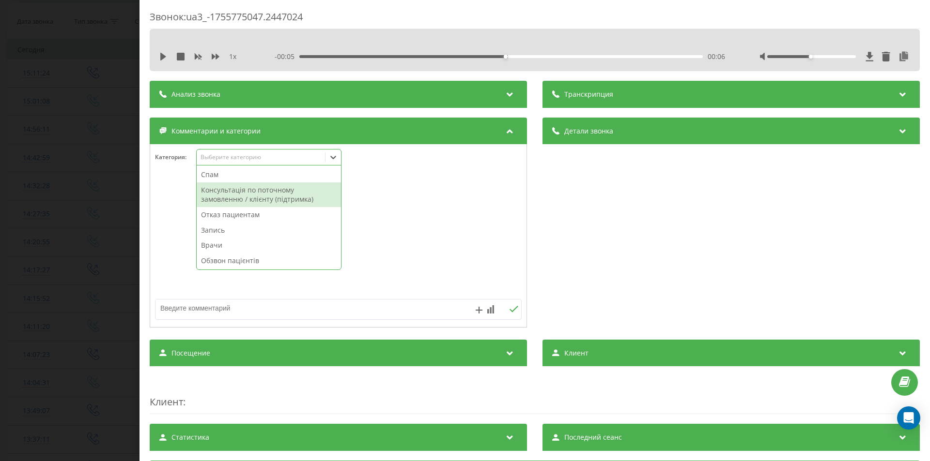
click at [226, 191] on div "Консультація по поточному замовленню / клієнту (підтримка)" at bounding box center [269, 195] width 144 height 25
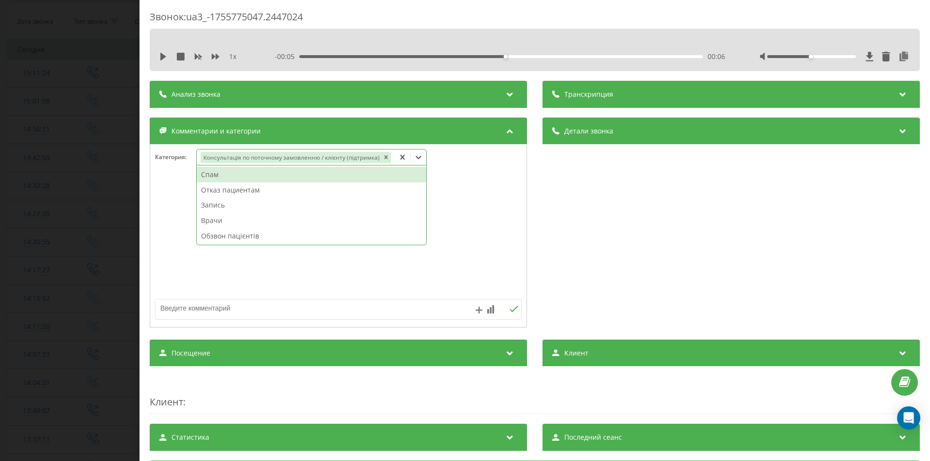
click at [110, 251] on div "Звонок : ua3_-1755775047.2447024 1 x - 00:05 00:06 00:06 Транскрипция Для анали…" at bounding box center [465, 230] width 930 height 461
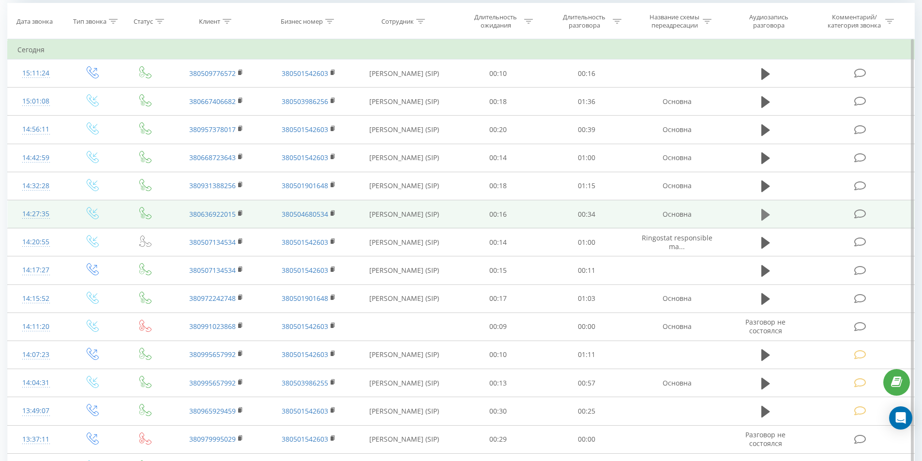
click at [768, 213] on icon at bounding box center [766, 215] width 9 height 12
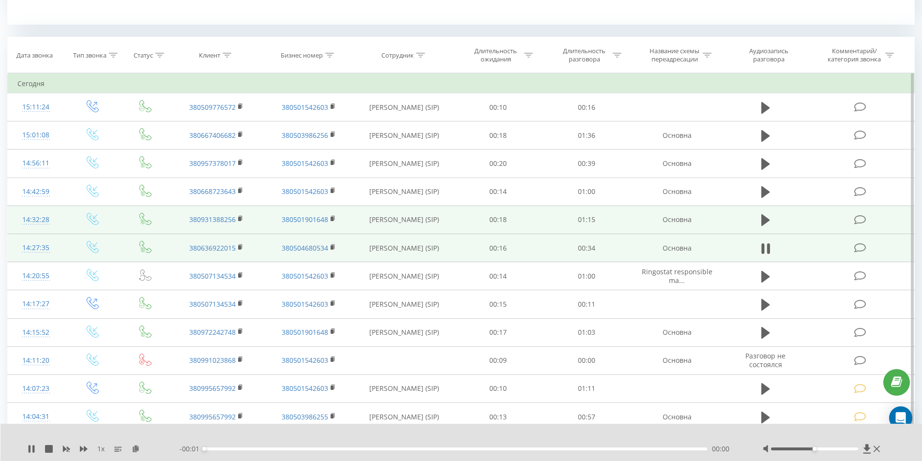
scroll to position [366, 0]
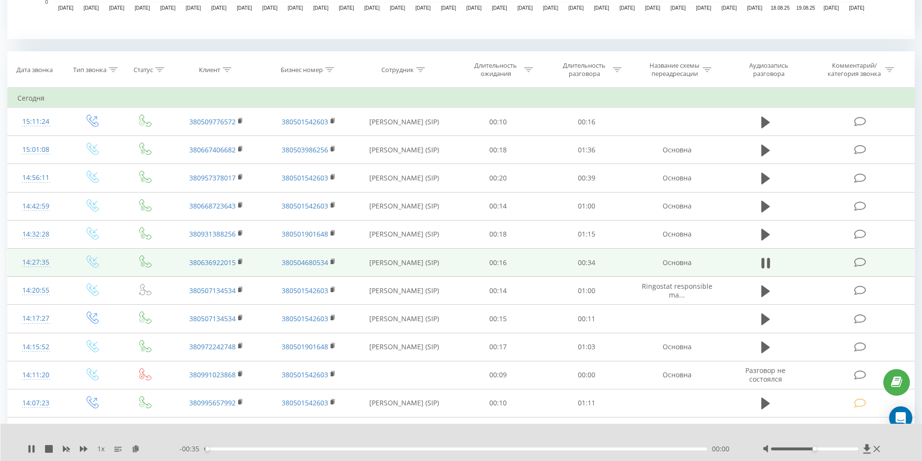
click at [345, 449] on div "00:00" at bounding box center [455, 449] width 503 height 3
click at [474, 450] on div "00:12" at bounding box center [455, 449] width 503 height 3
click at [765, 260] on icon at bounding box center [766, 264] width 9 height 14
click at [858, 262] on icon at bounding box center [860, 263] width 12 height 10
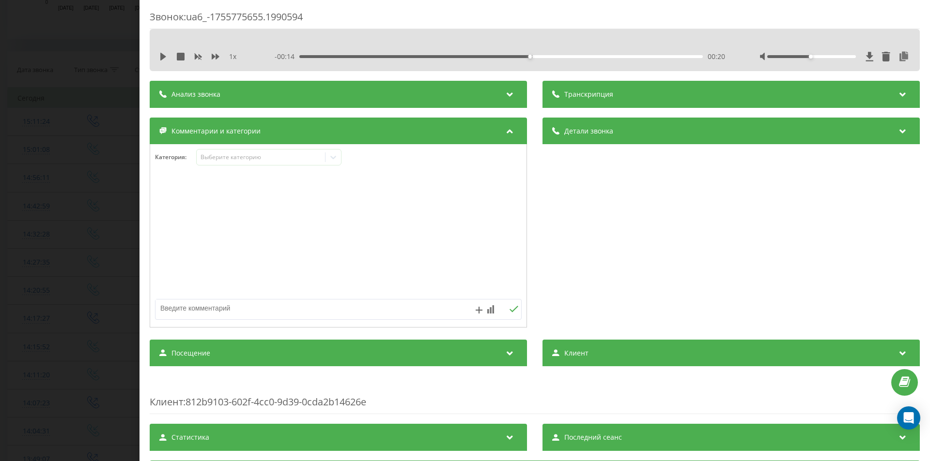
click at [214, 306] on textarea at bounding box center [301, 308] width 292 height 17
click at [236, 157] on div "Выберите категорию" at bounding box center [260, 157] width 121 height 8
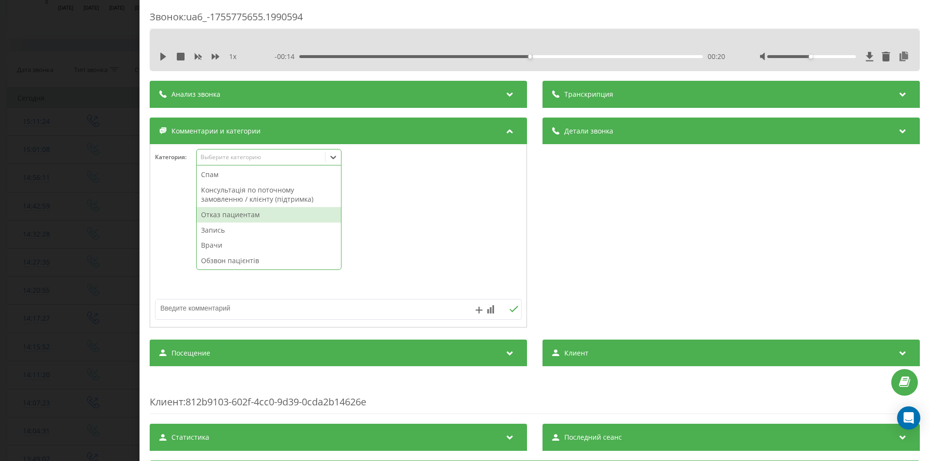
click at [230, 213] on div "Отказ пациентам" at bounding box center [269, 214] width 144 height 15
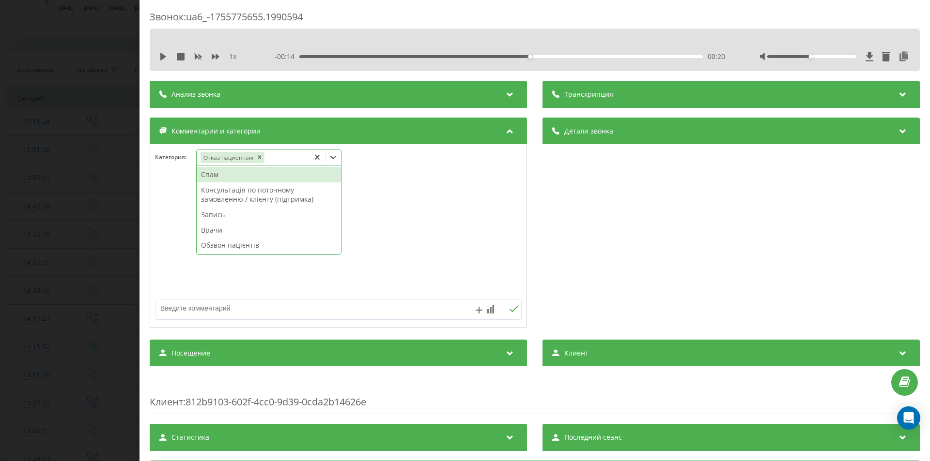
click at [227, 311] on textarea at bounding box center [301, 308] width 292 height 17
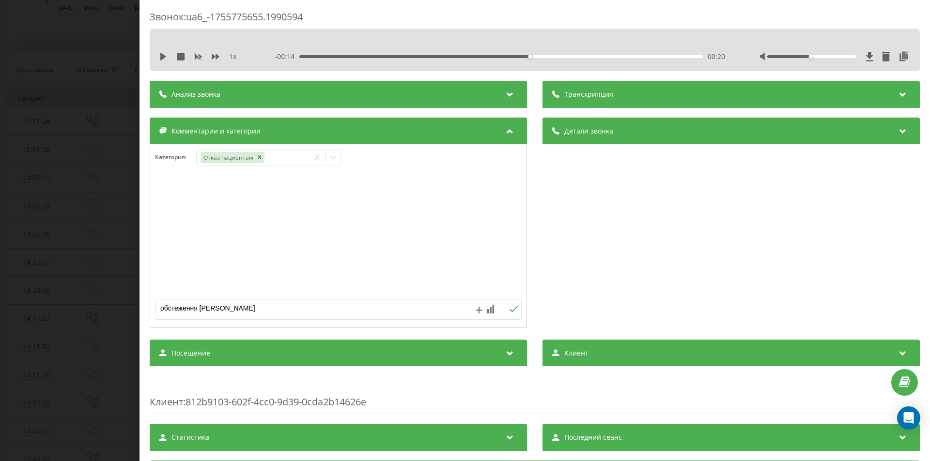
type textarea "обстеження [PERSON_NAME]"
click at [103, 153] on div "Звонок : ua6_-1755775655.1990594 1 x - 00:14 00:20 00:20 Транскрипция Для анали…" at bounding box center [465, 230] width 930 height 461
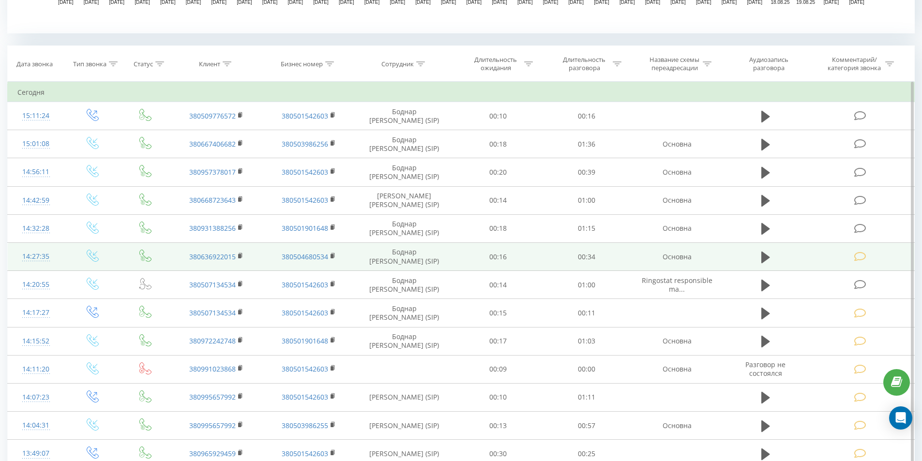
scroll to position [387, 0]
